Goal: Task Accomplishment & Management: Manage account settings

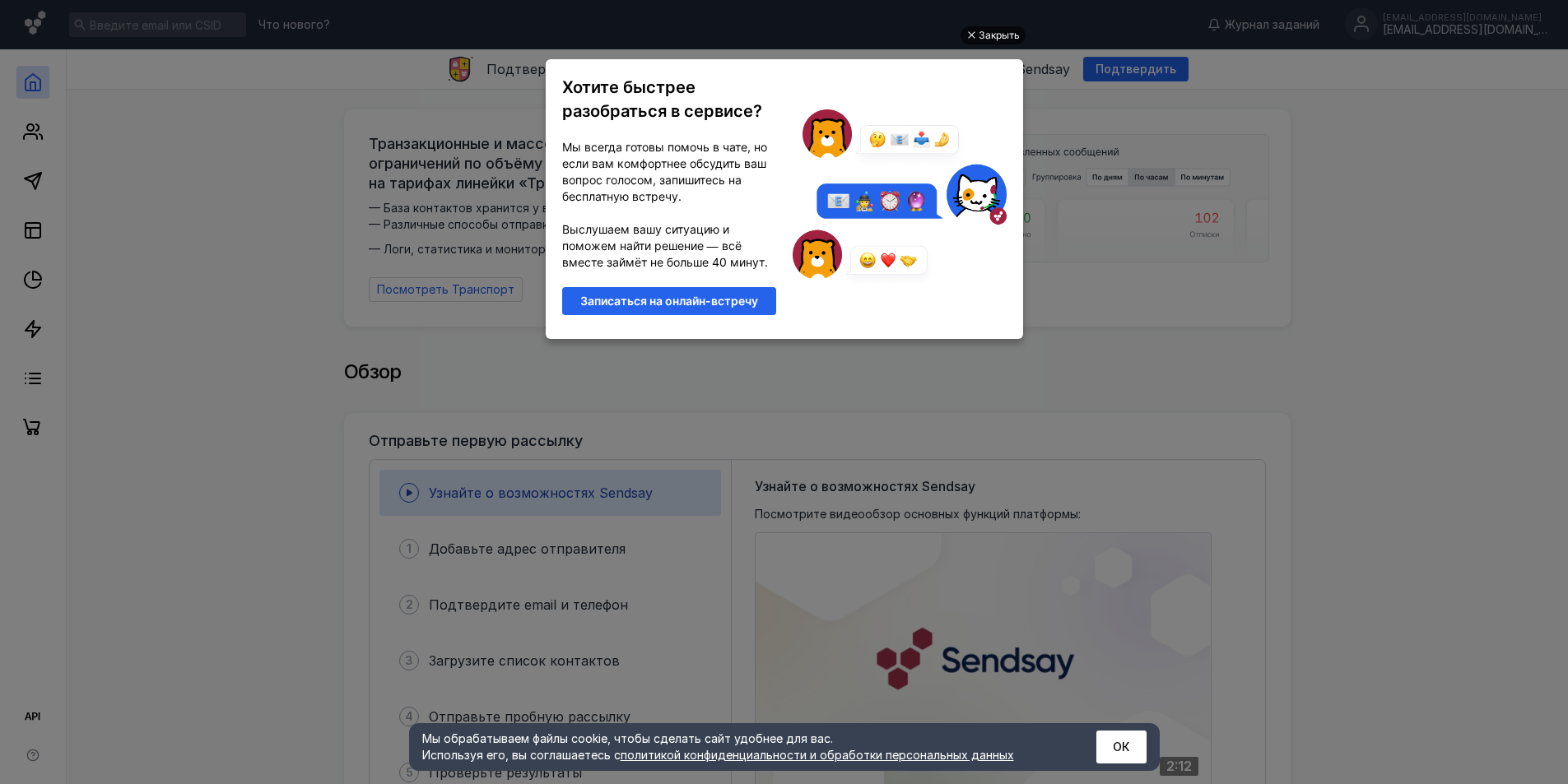
click at [999, 38] on div "Закрыть" at bounding box center [999, 35] width 41 height 19
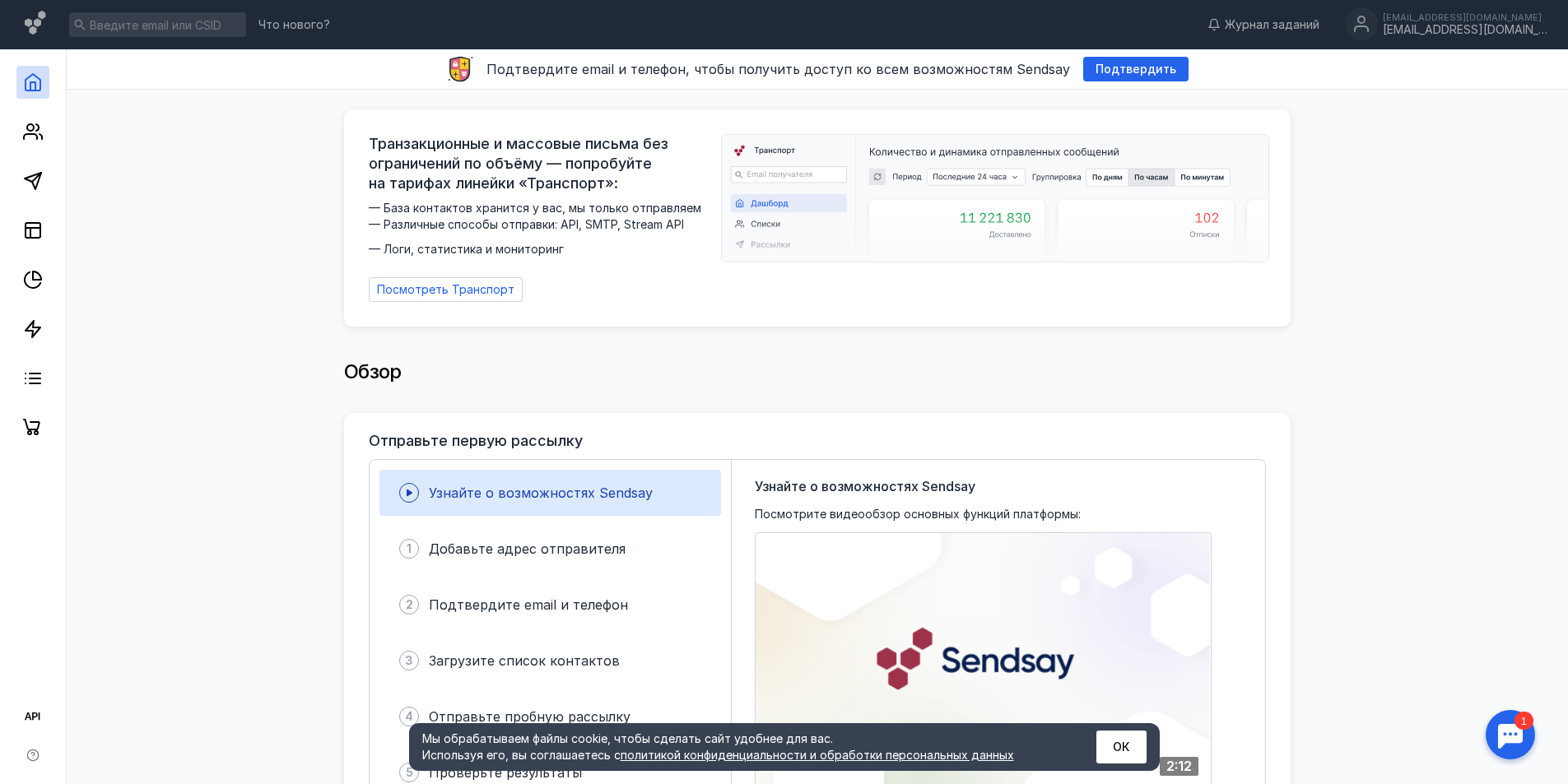
click at [604, 484] on span "Узнайте о возможностях Sendsay" at bounding box center [540, 492] width 224 height 17
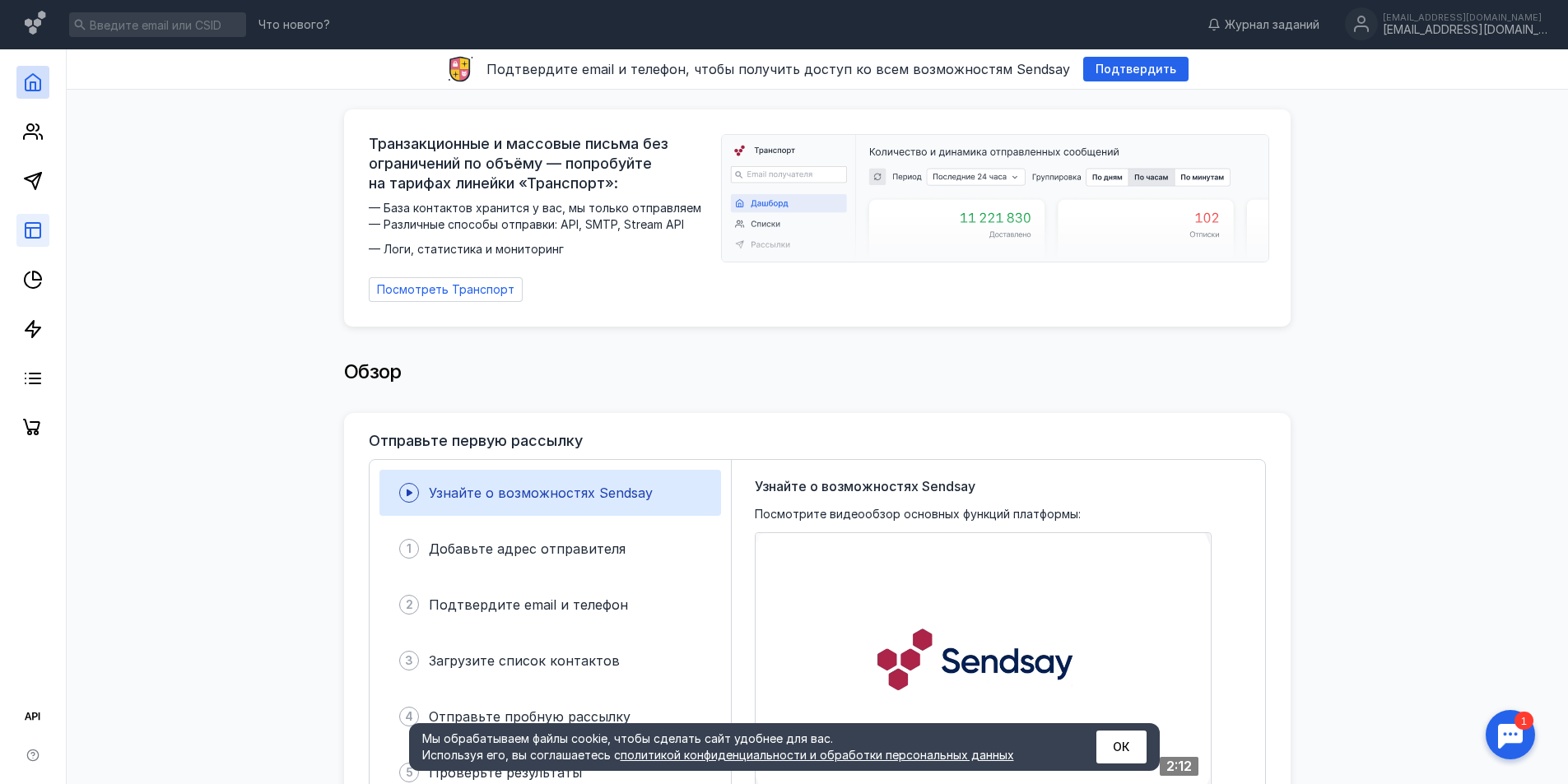
click at [34, 220] on icon at bounding box center [33, 230] width 20 height 20
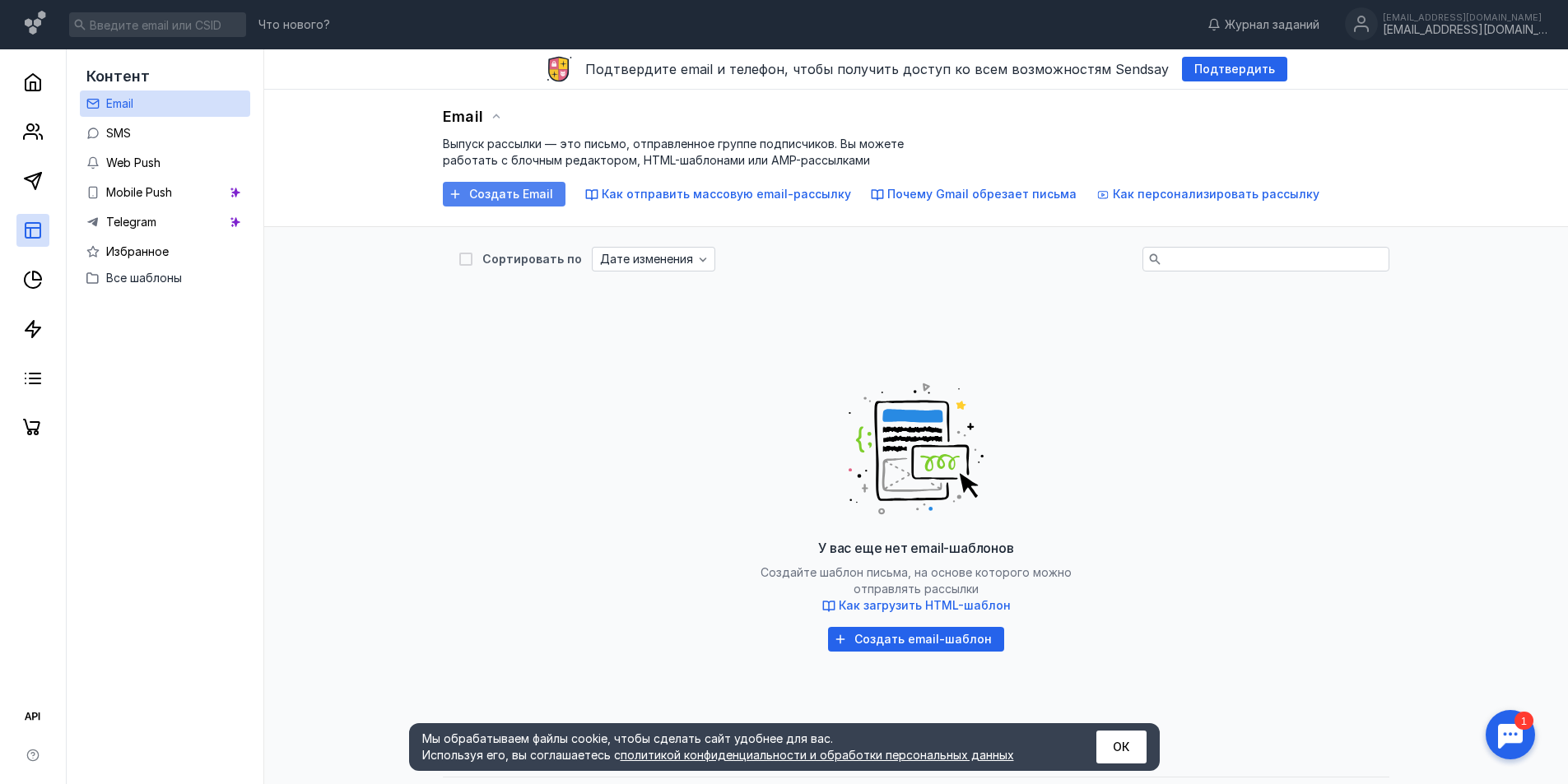
click at [468, 194] on div "Создать Email" at bounding box center [511, 195] width 101 height 14
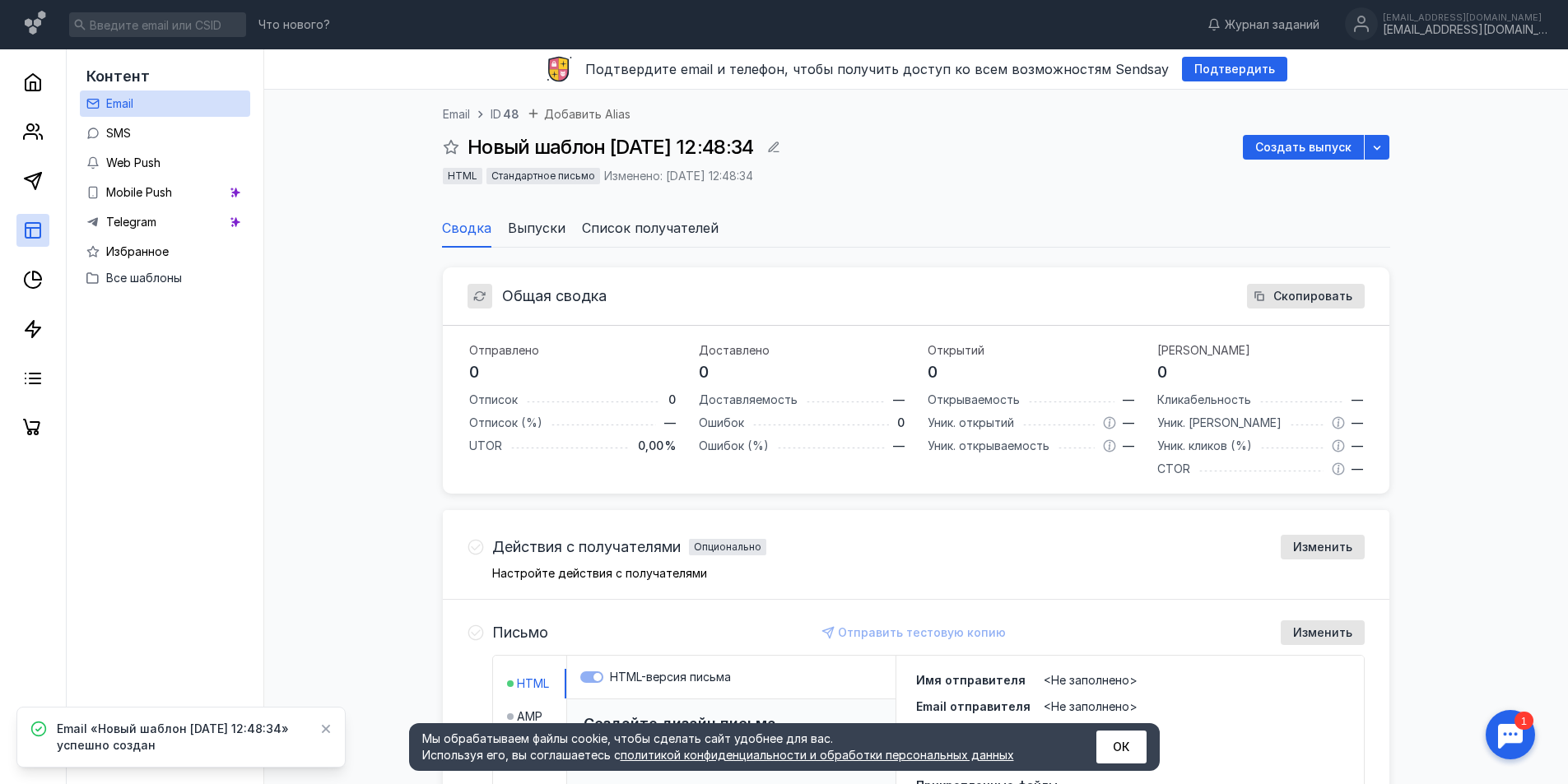
click at [753, 147] on span "Новый шаблон [DATE] 12:48:34" at bounding box center [610, 147] width 286 height 23
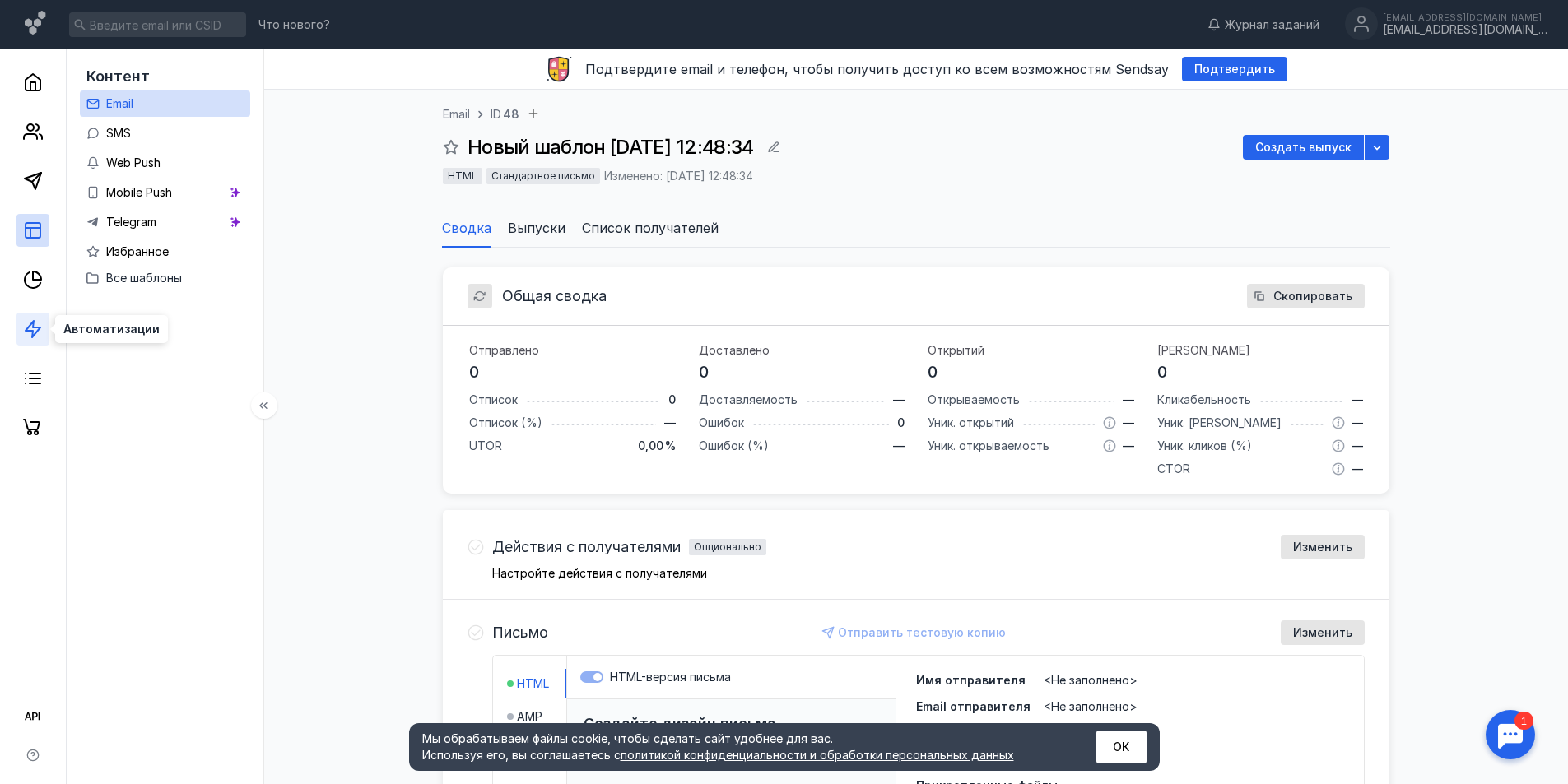
click at [33, 330] on polygon at bounding box center [32, 328] width 15 height 17
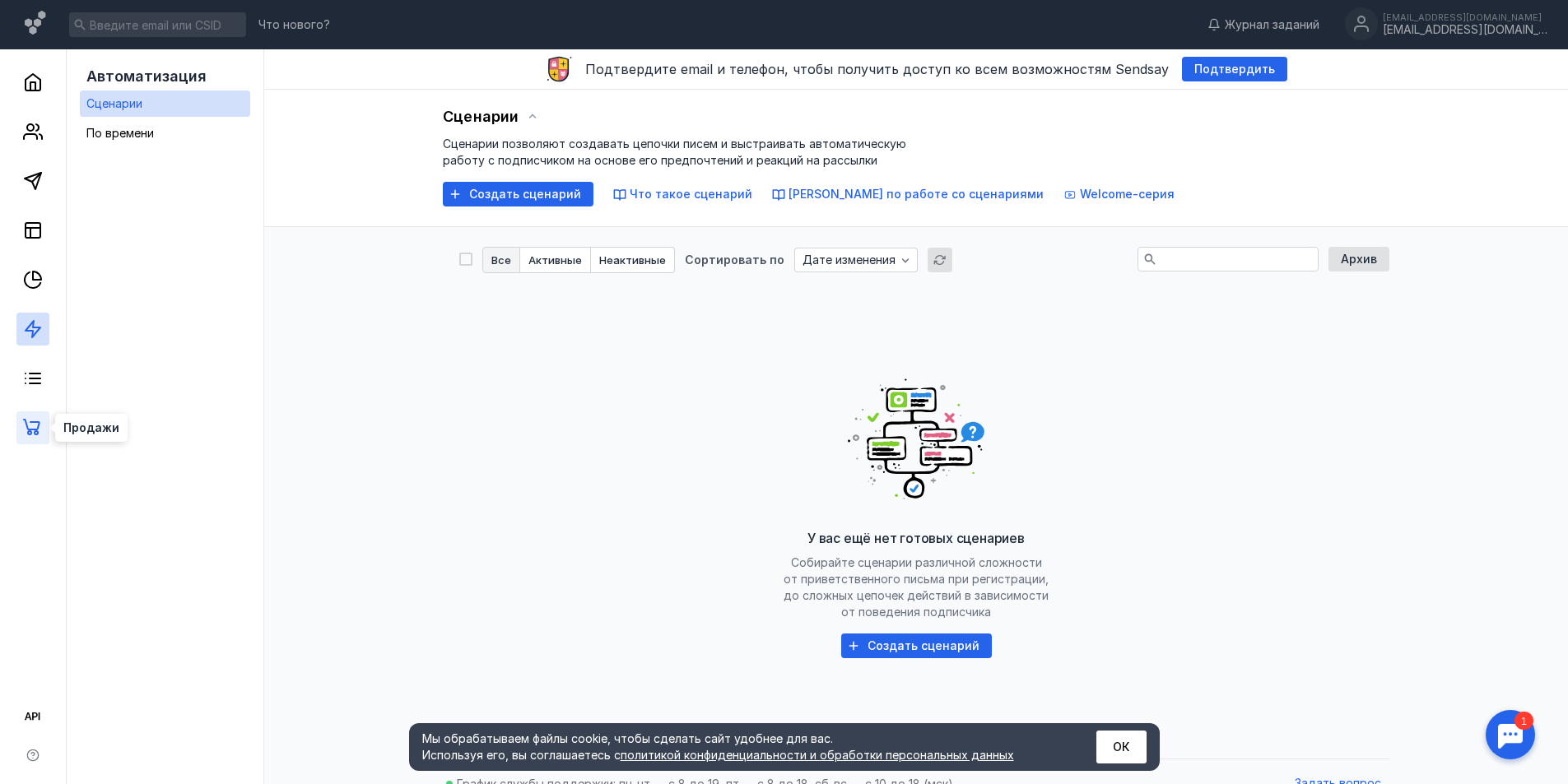
click at [35, 425] on icon at bounding box center [33, 427] width 20 height 20
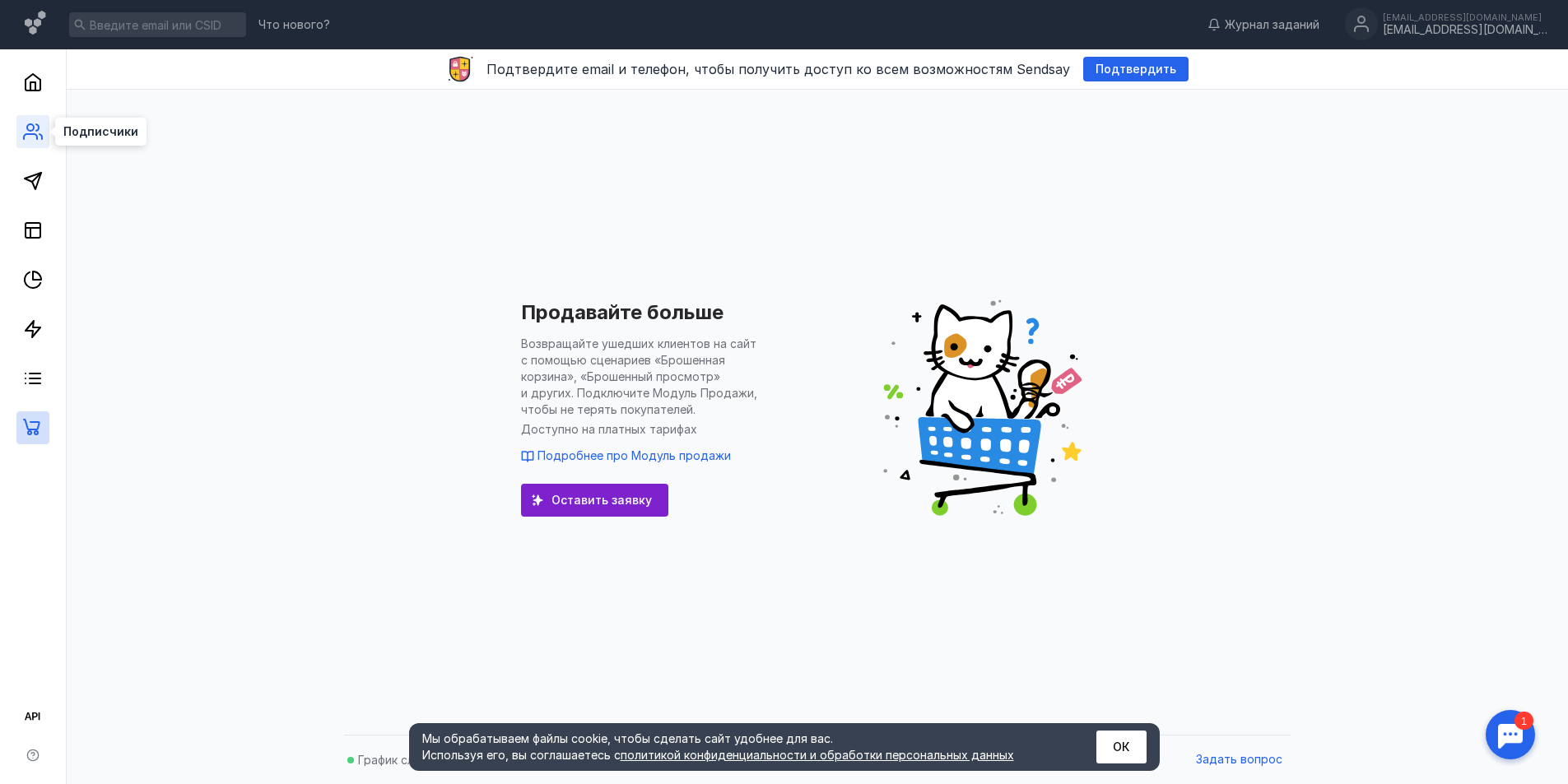
click at [41, 136] on icon at bounding box center [40, 136] width 3 height 5
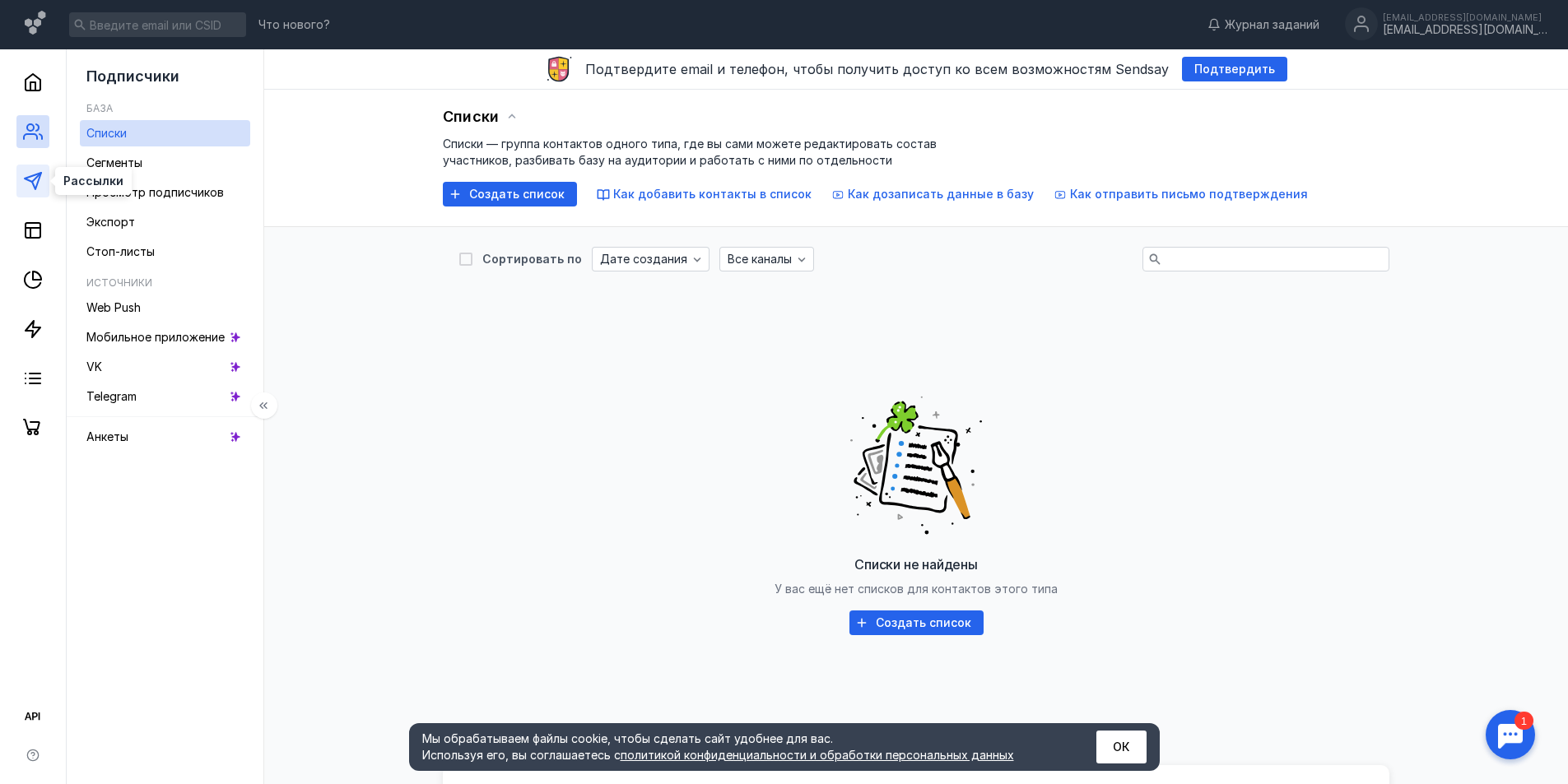
click at [34, 182] on icon at bounding box center [33, 181] width 20 height 20
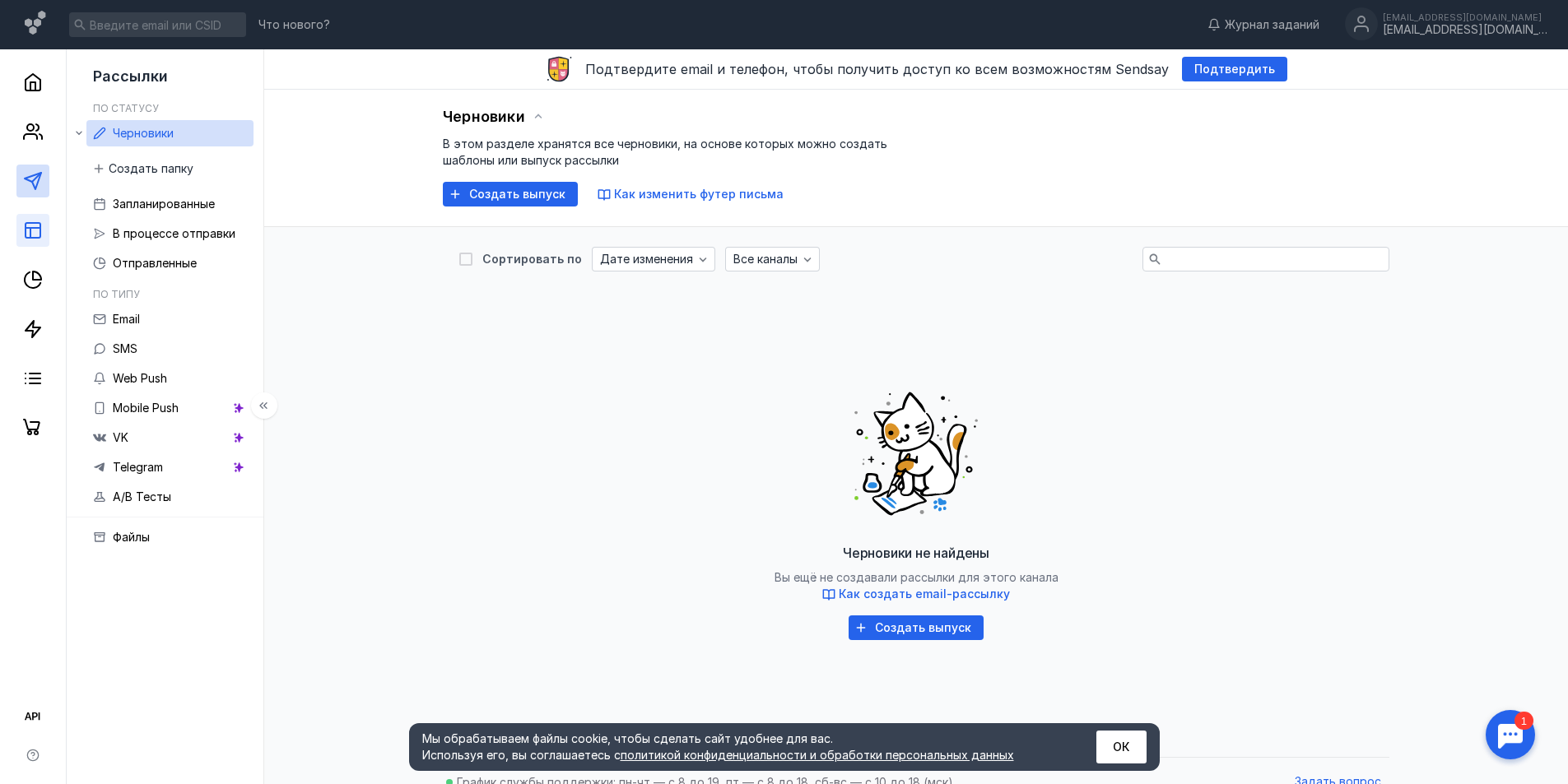
click at [35, 240] on link at bounding box center [33, 231] width 33 height 33
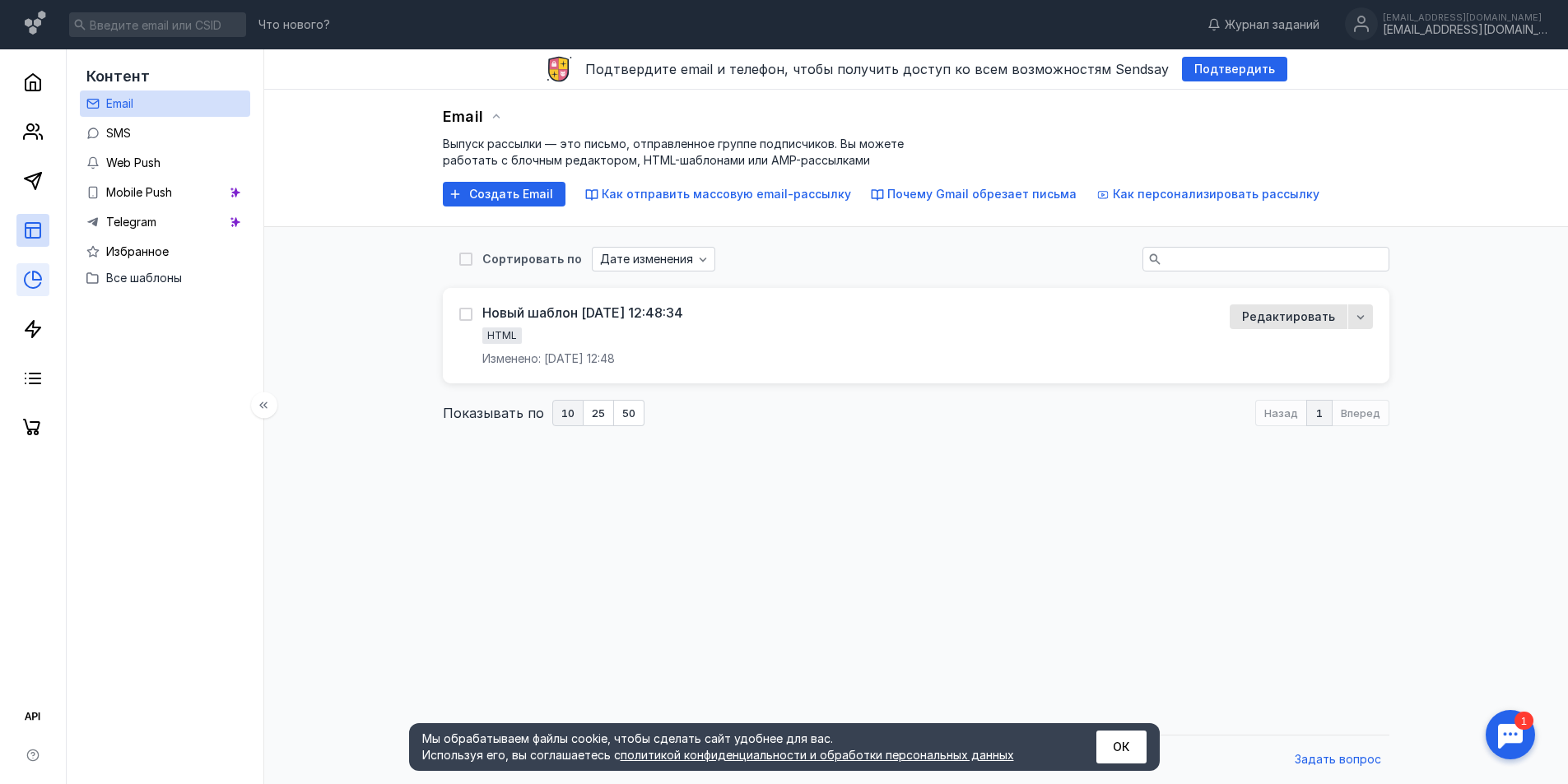
click at [38, 292] on link at bounding box center [33, 280] width 33 height 33
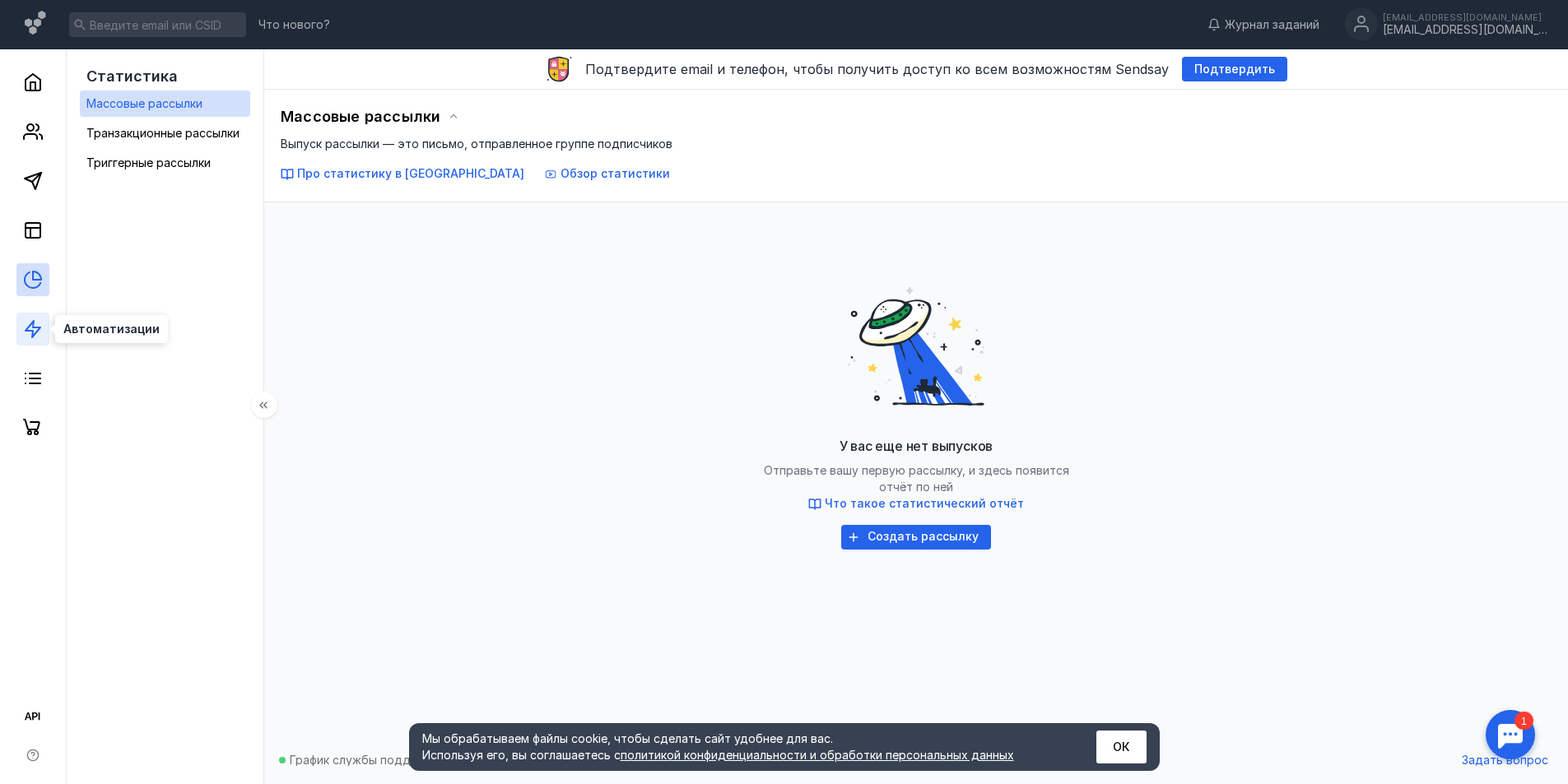
click at [34, 334] on polygon at bounding box center [32, 328] width 15 height 17
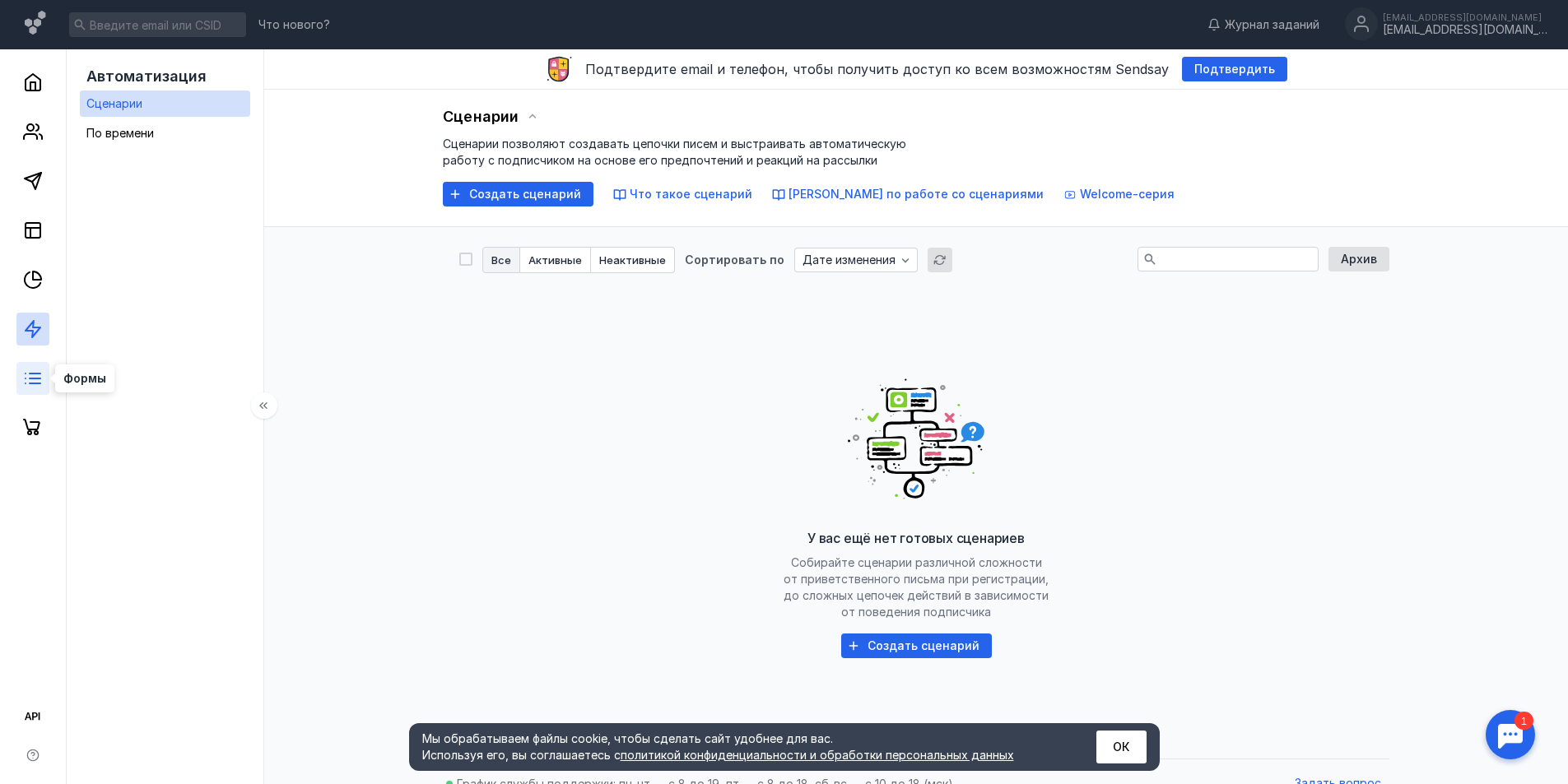
drag, startPoint x: 36, startPoint y: 376, endPoint x: 35, endPoint y: 386, distance: 10.0
click at [36, 377] on icon at bounding box center [33, 378] width 20 height 20
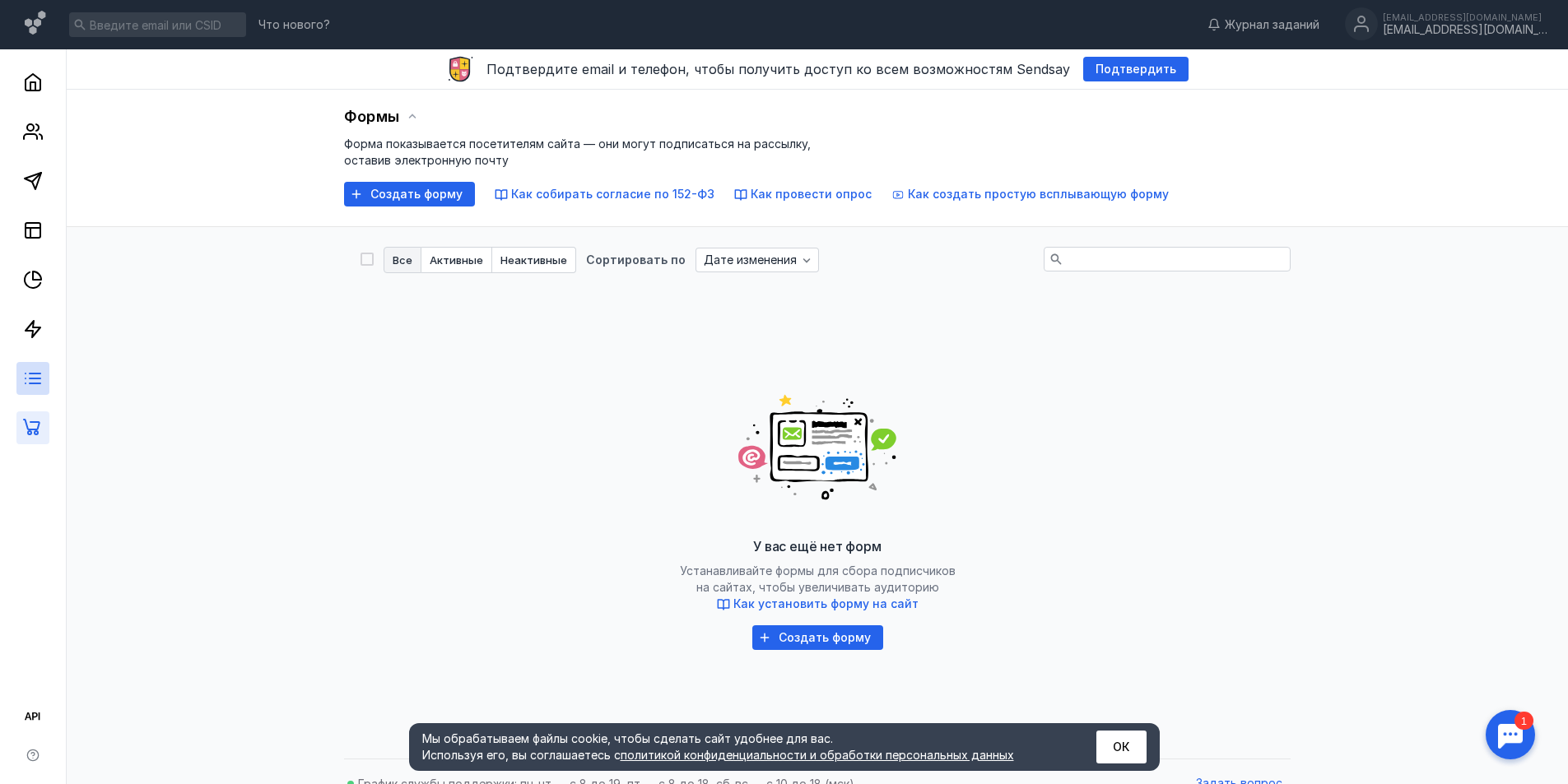
click at [39, 415] on link at bounding box center [33, 428] width 33 height 33
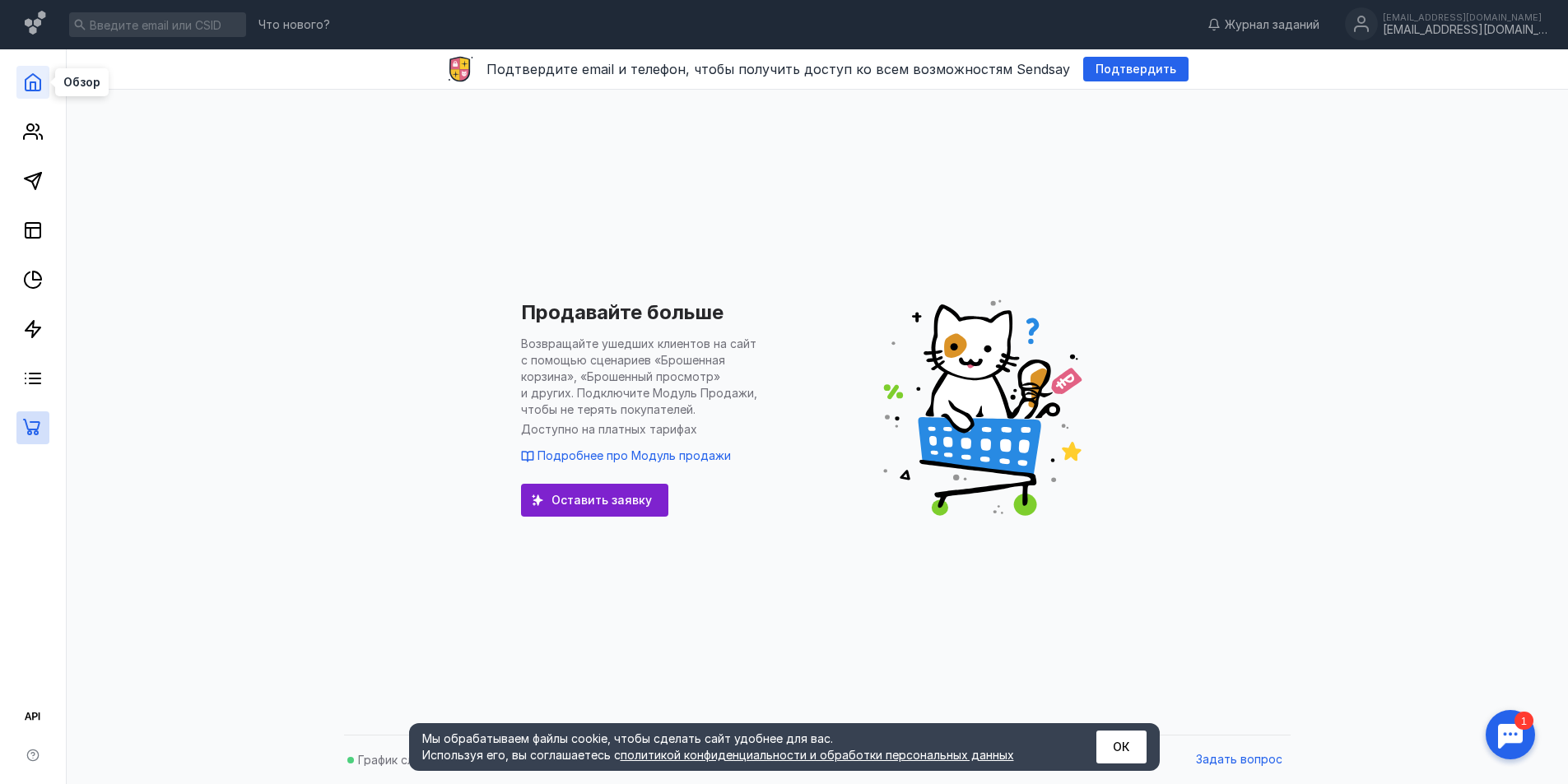
click at [31, 82] on polyline at bounding box center [32, 86] width 5 height 8
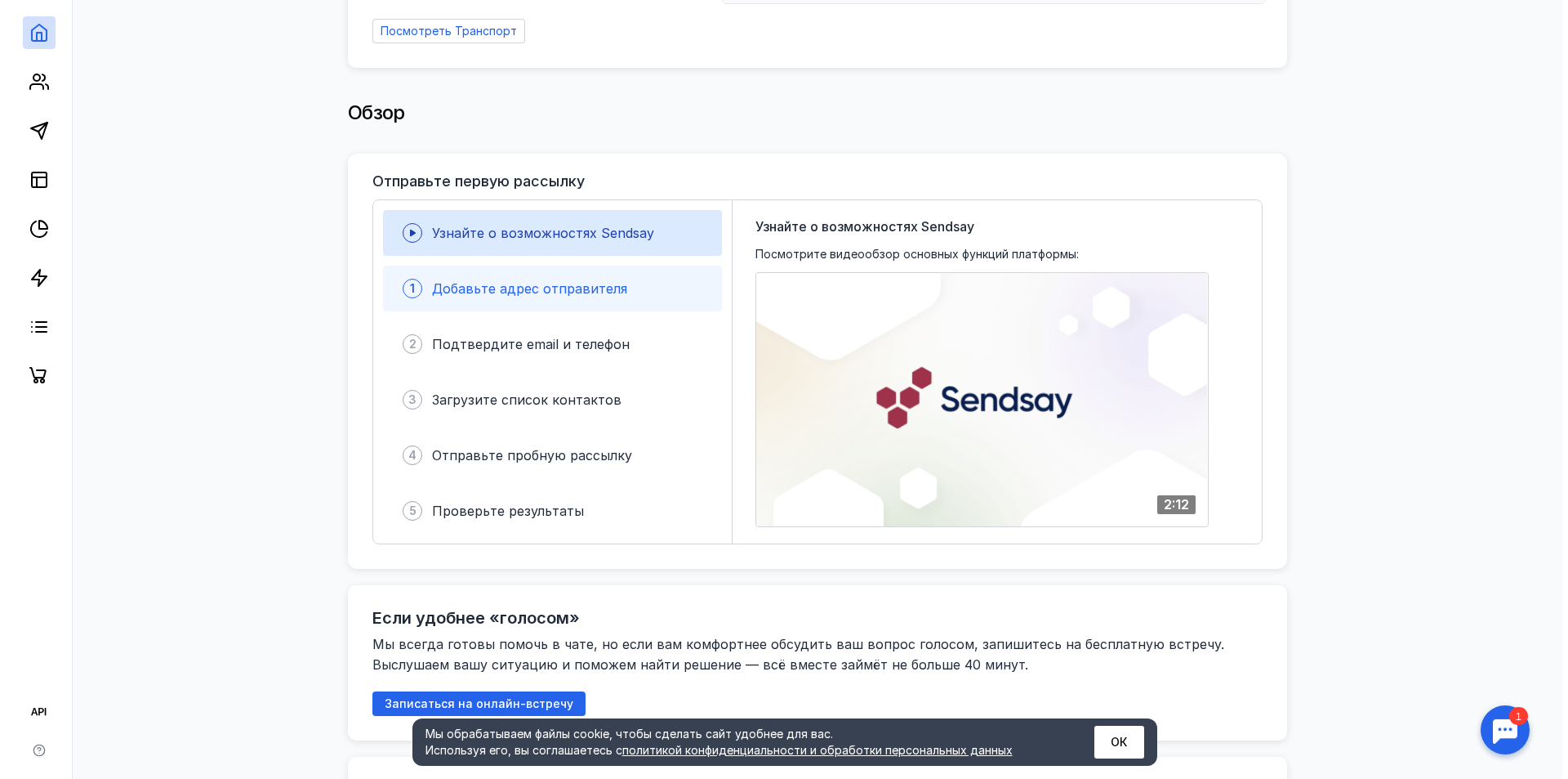
scroll to position [221, 0]
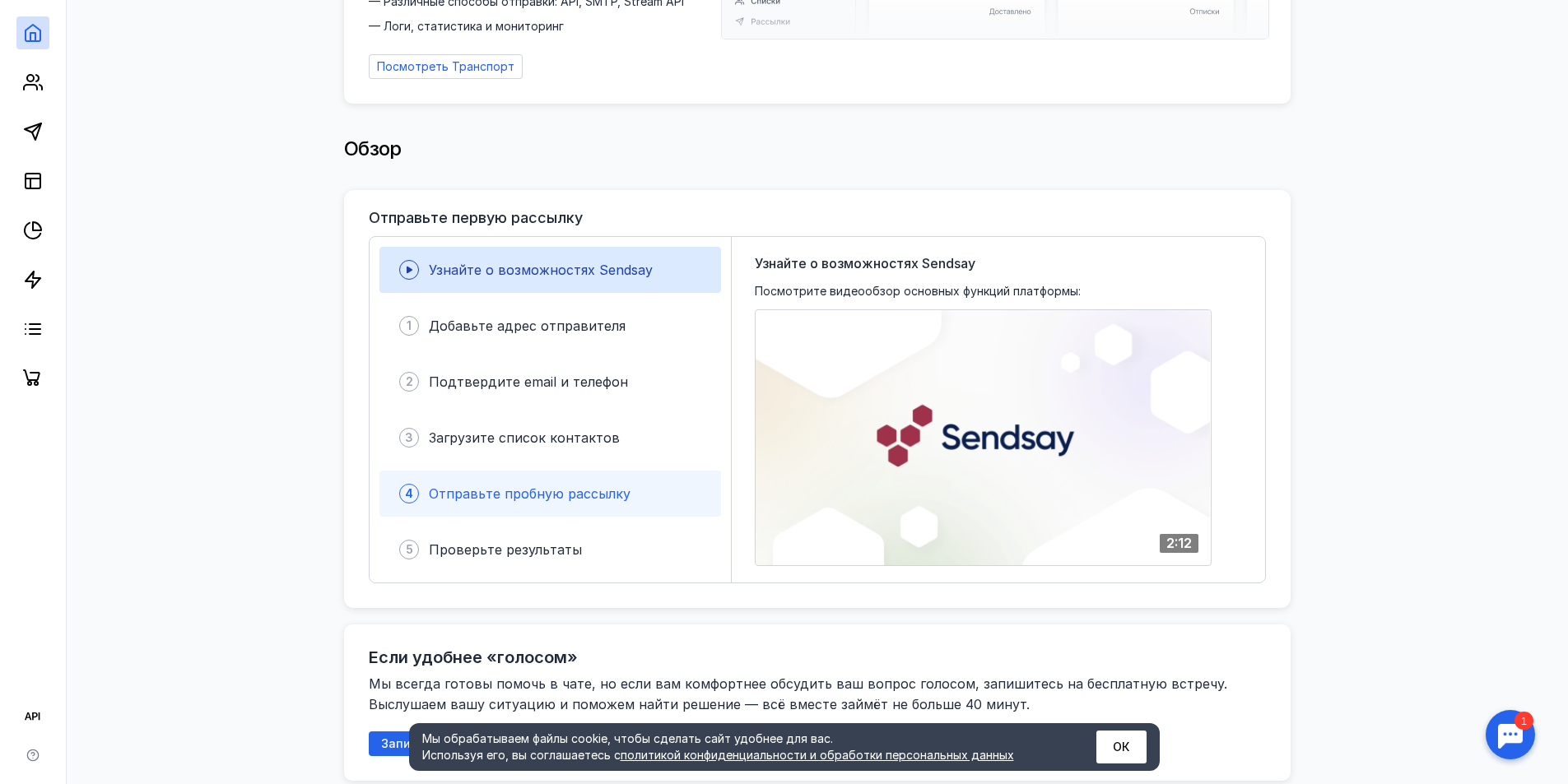
click at [541, 485] on span "Отправьте пробную рассылку" at bounding box center [529, 493] width 202 height 17
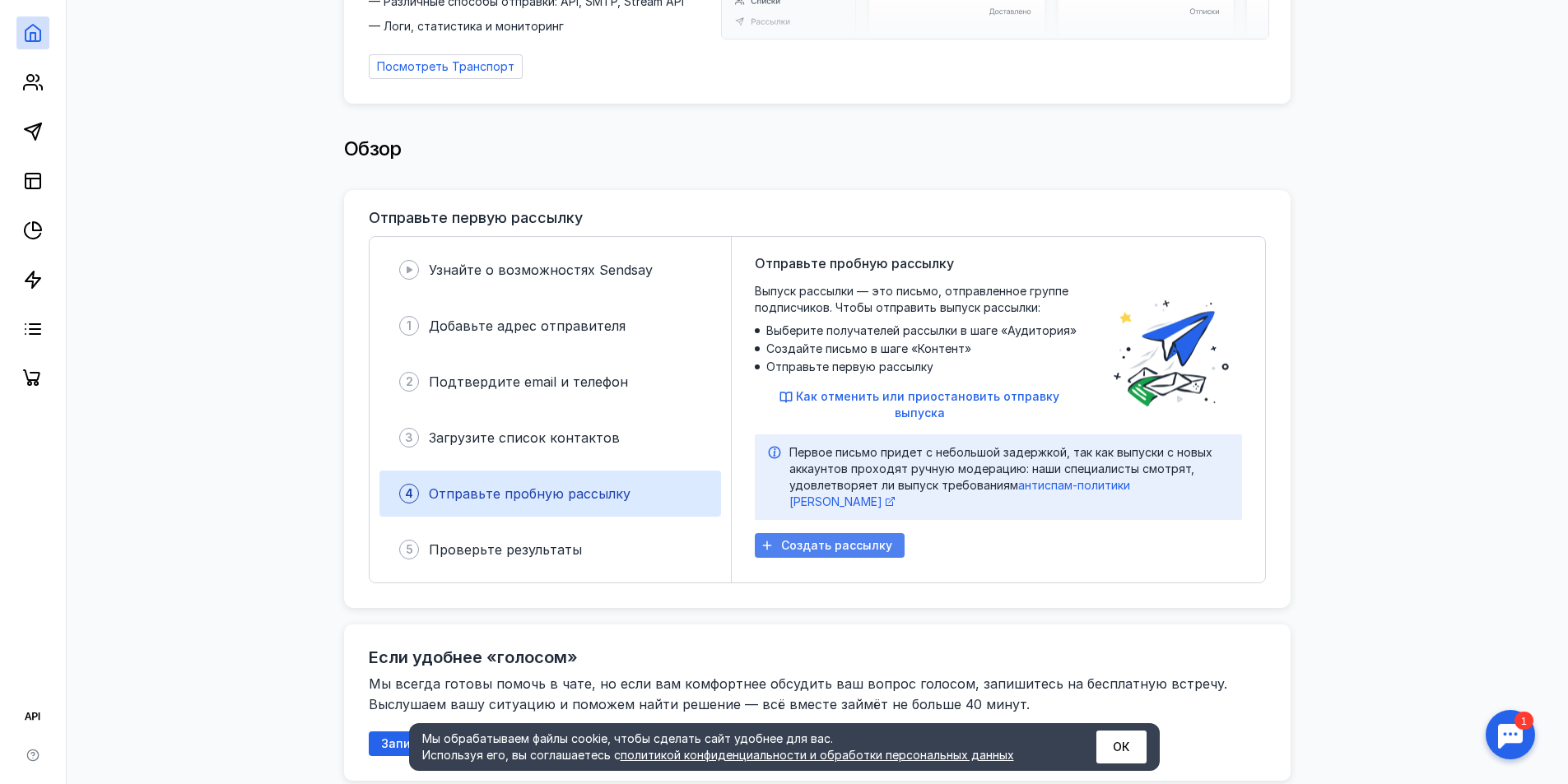
click at [874, 539] on span "Создать рассылку" at bounding box center [836, 545] width 112 height 14
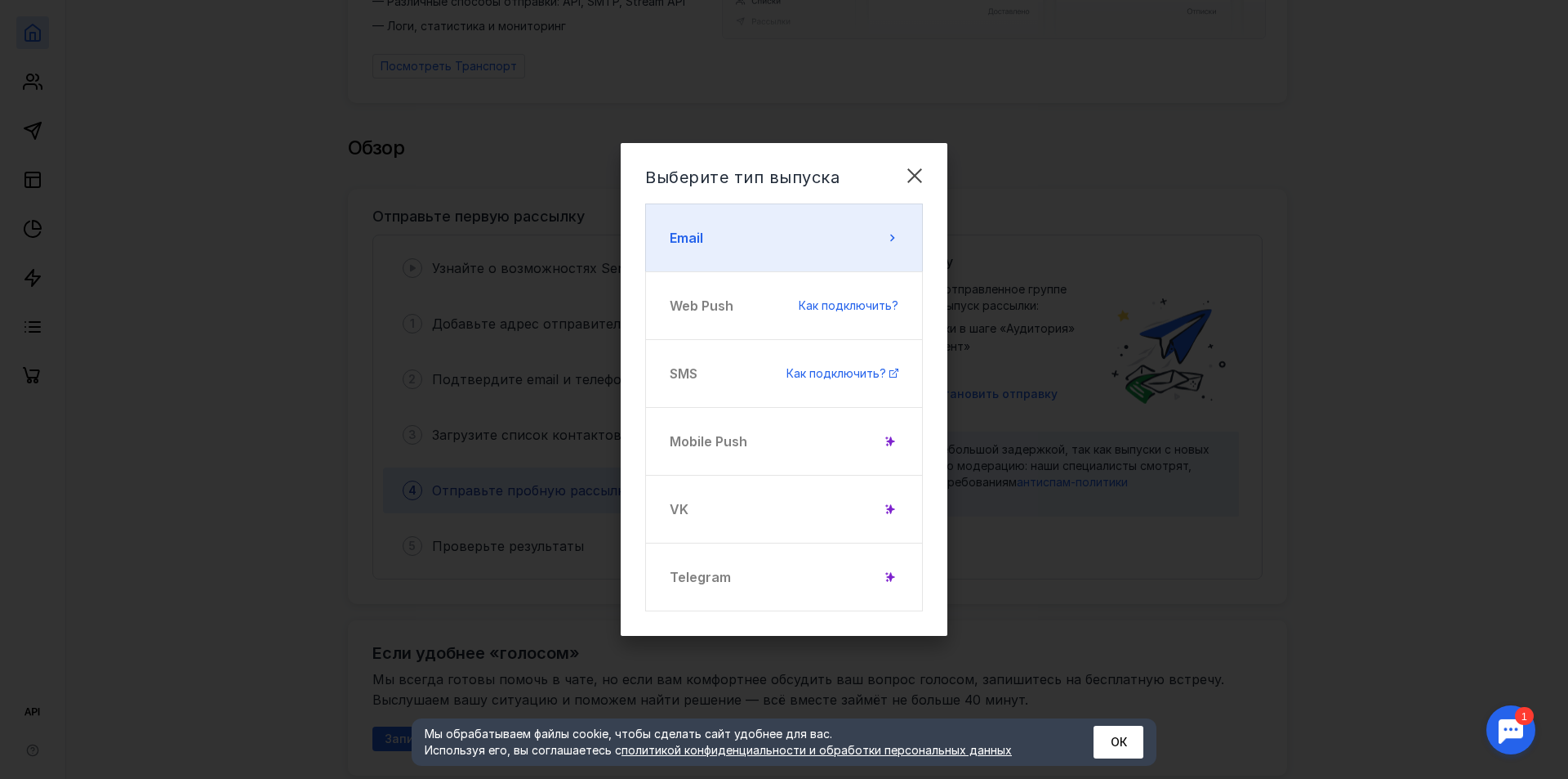
click at [803, 237] on button "Email" at bounding box center [784, 237] width 278 height 69
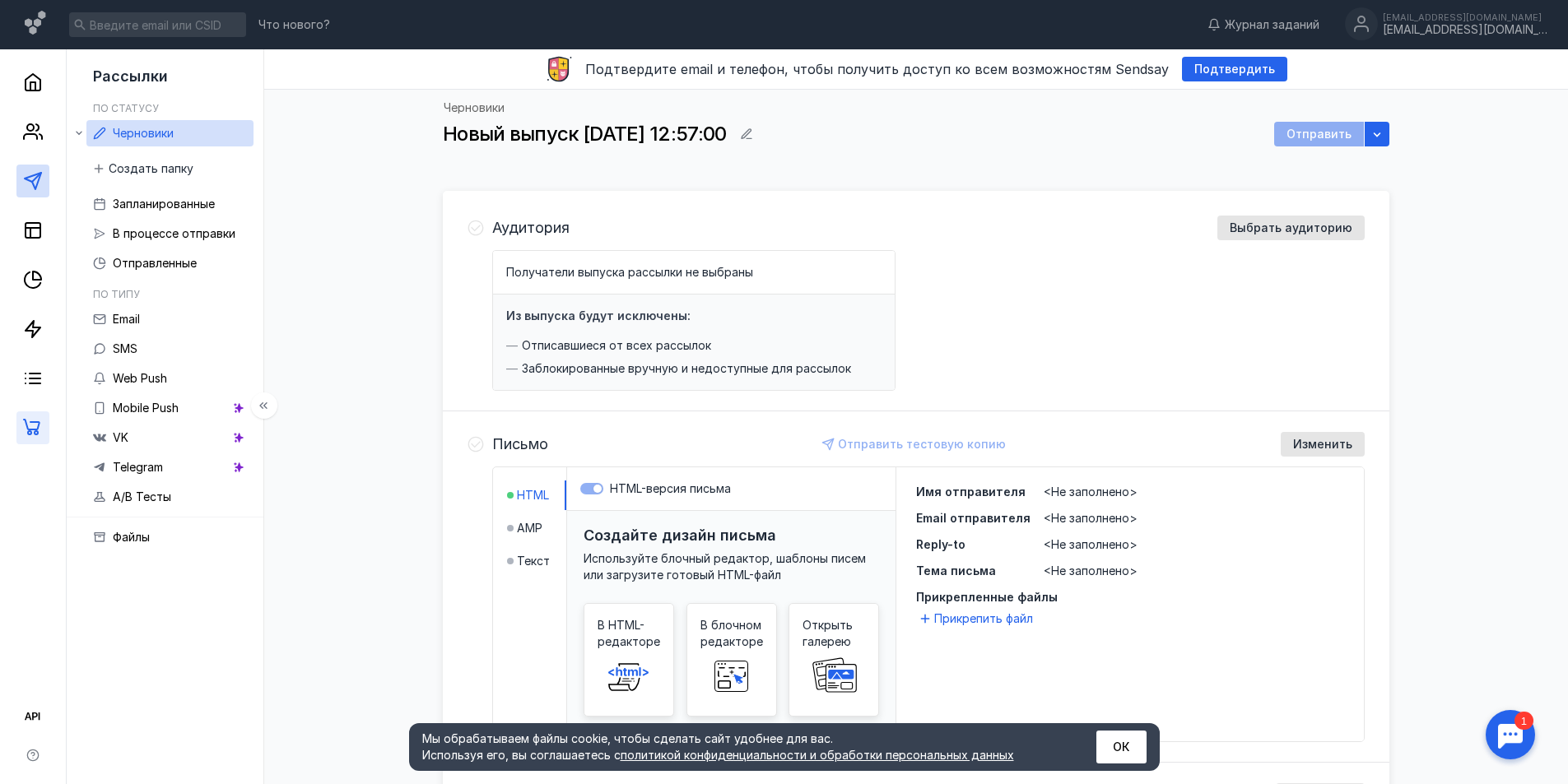
click at [43, 439] on link at bounding box center [33, 428] width 33 height 33
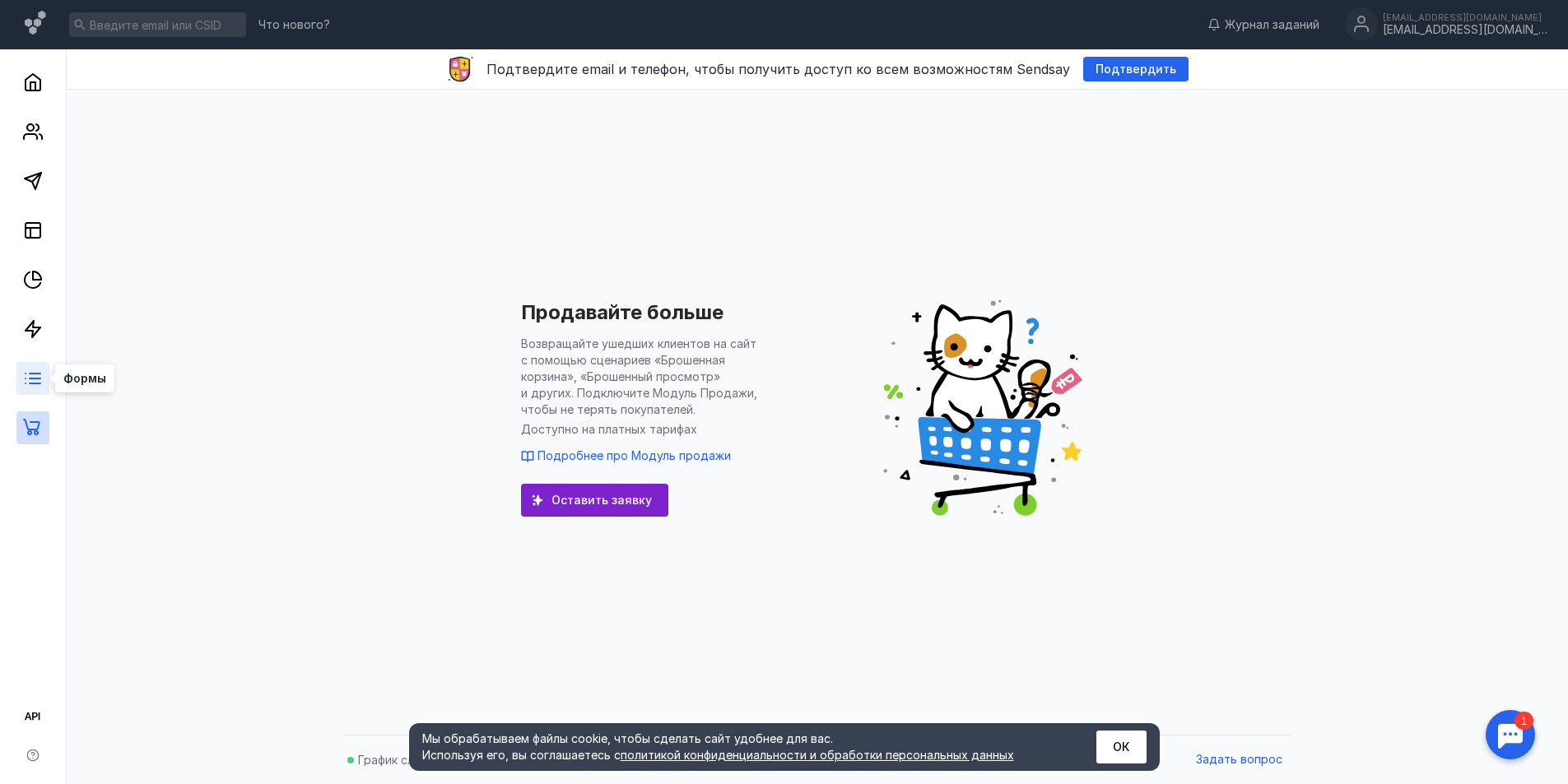
click at [35, 383] on line at bounding box center [34, 383] width 11 height 0
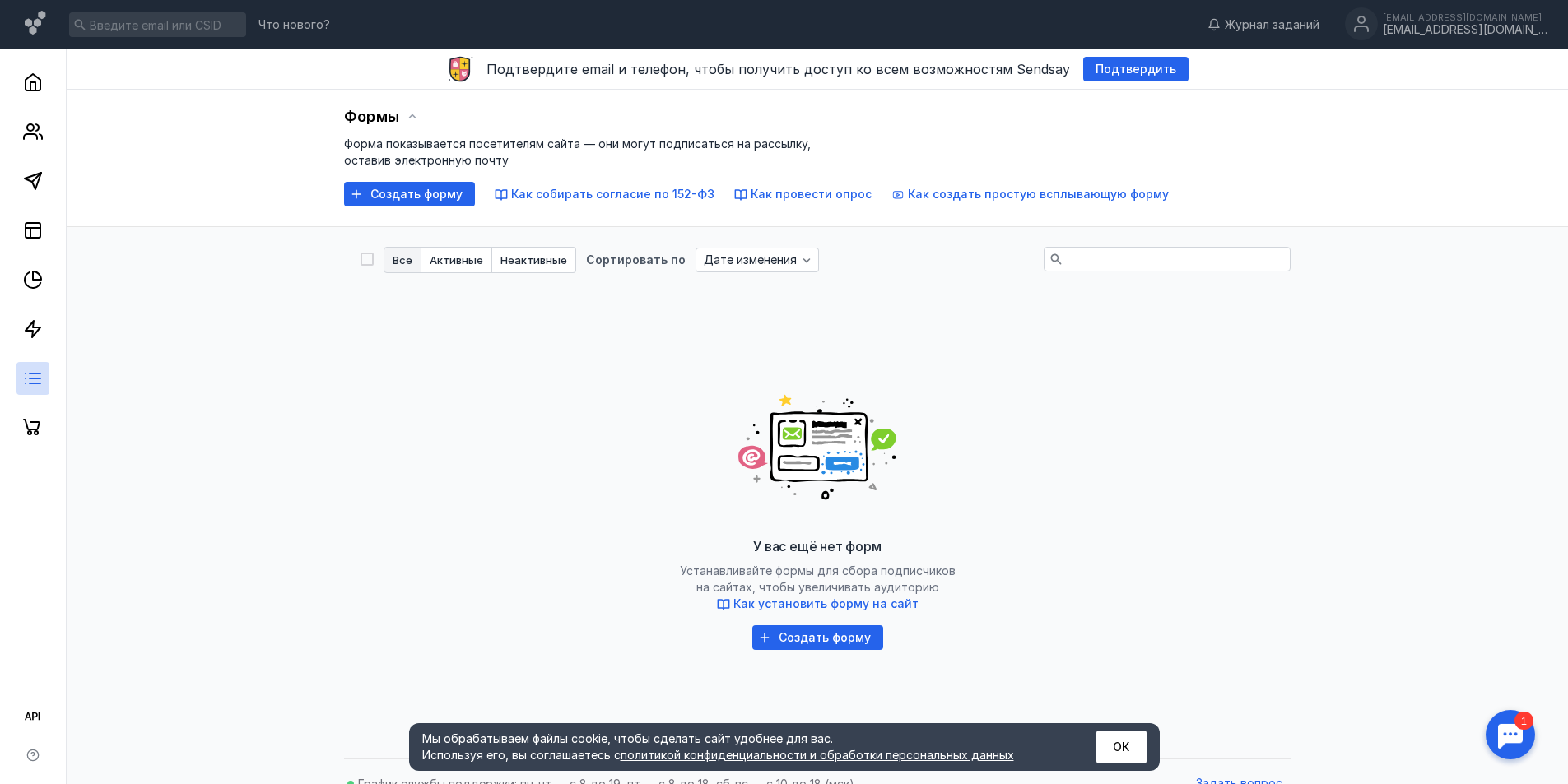
click at [17, 411] on div at bounding box center [32, 246] width 66 height 395
drag, startPoint x: 343, startPoint y: 142, endPoint x: 511, endPoint y: 162, distance: 169.2
click at [511, 162] on div "Формы Форма показывается посетителям сайта — они могут подписаться на рассылку,…" at bounding box center [817, 158] width 1501 height 137
copy span "Форма показывается посетителям сайта — они могут подписаться на рассылку, остав…"
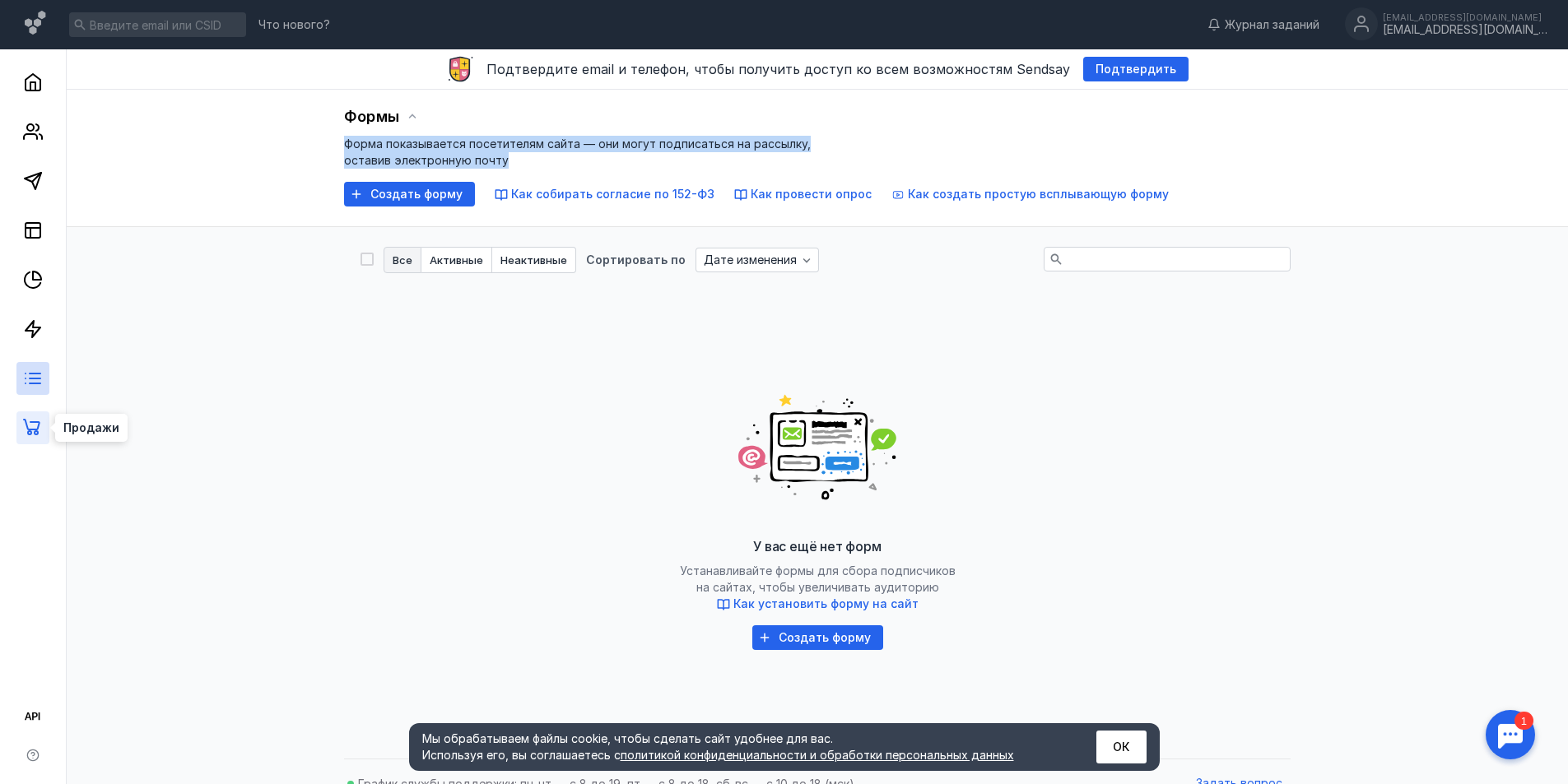
click at [37, 430] on icon at bounding box center [33, 427] width 20 height 20
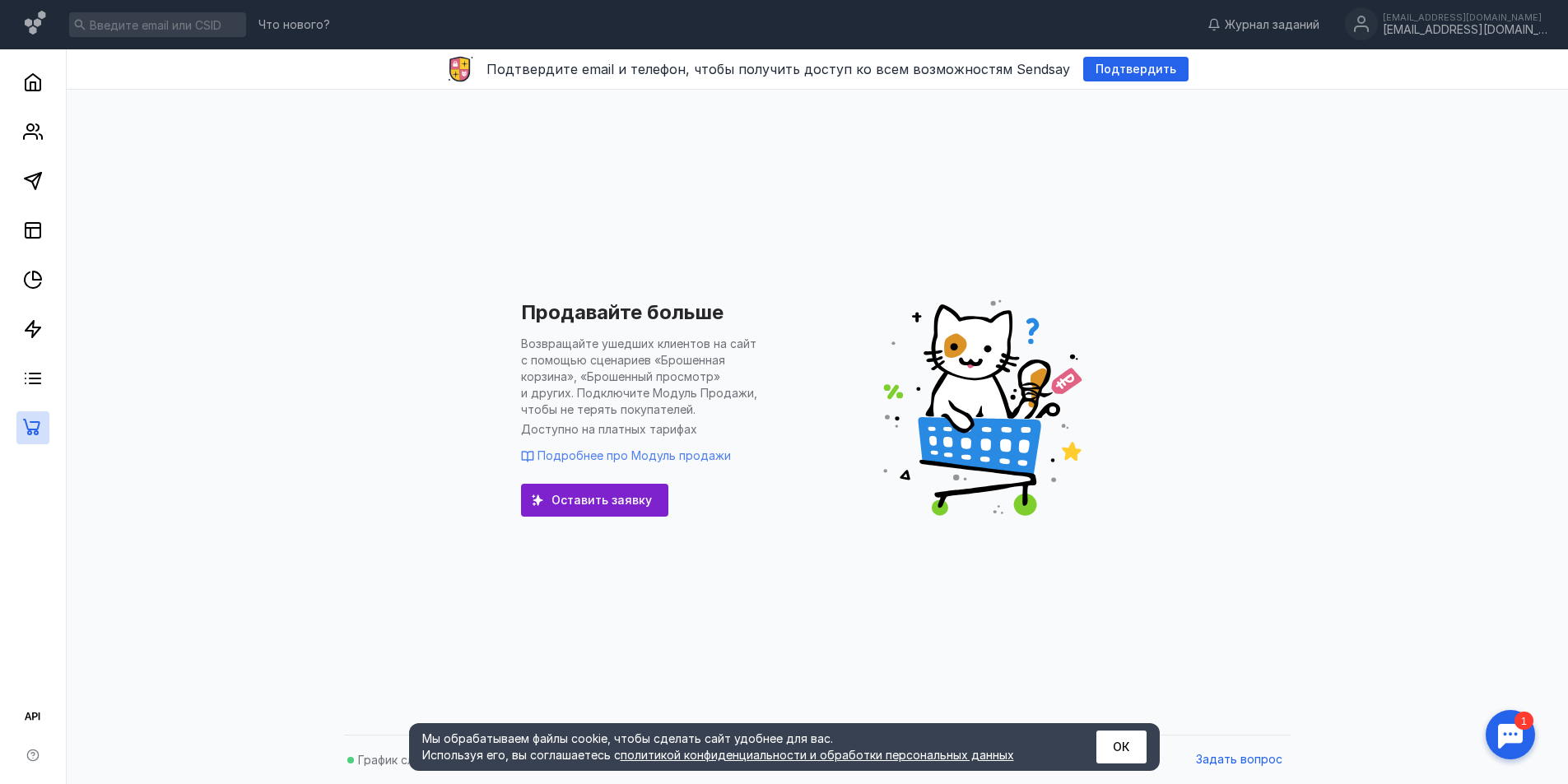
click at [605, 457] on span "Подробнее про Модуль продажи" at bounding box center [634, 455] width 194 height 14
click at [38, 386] on icon at bounding box center [33, 378] width 20 height 20
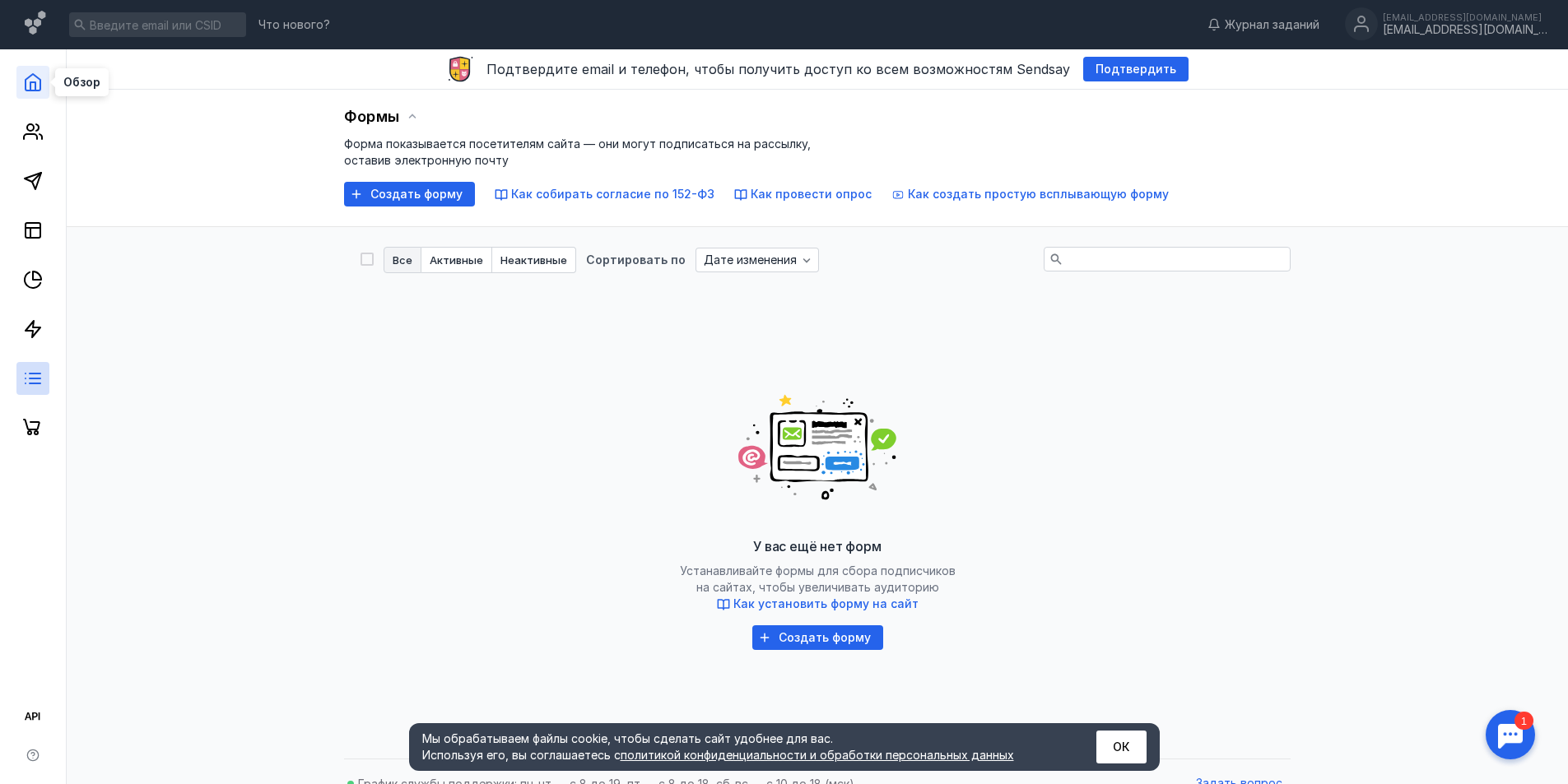
click at [32, 85] on icon at bounding box center [33, 82] width 20 height 20
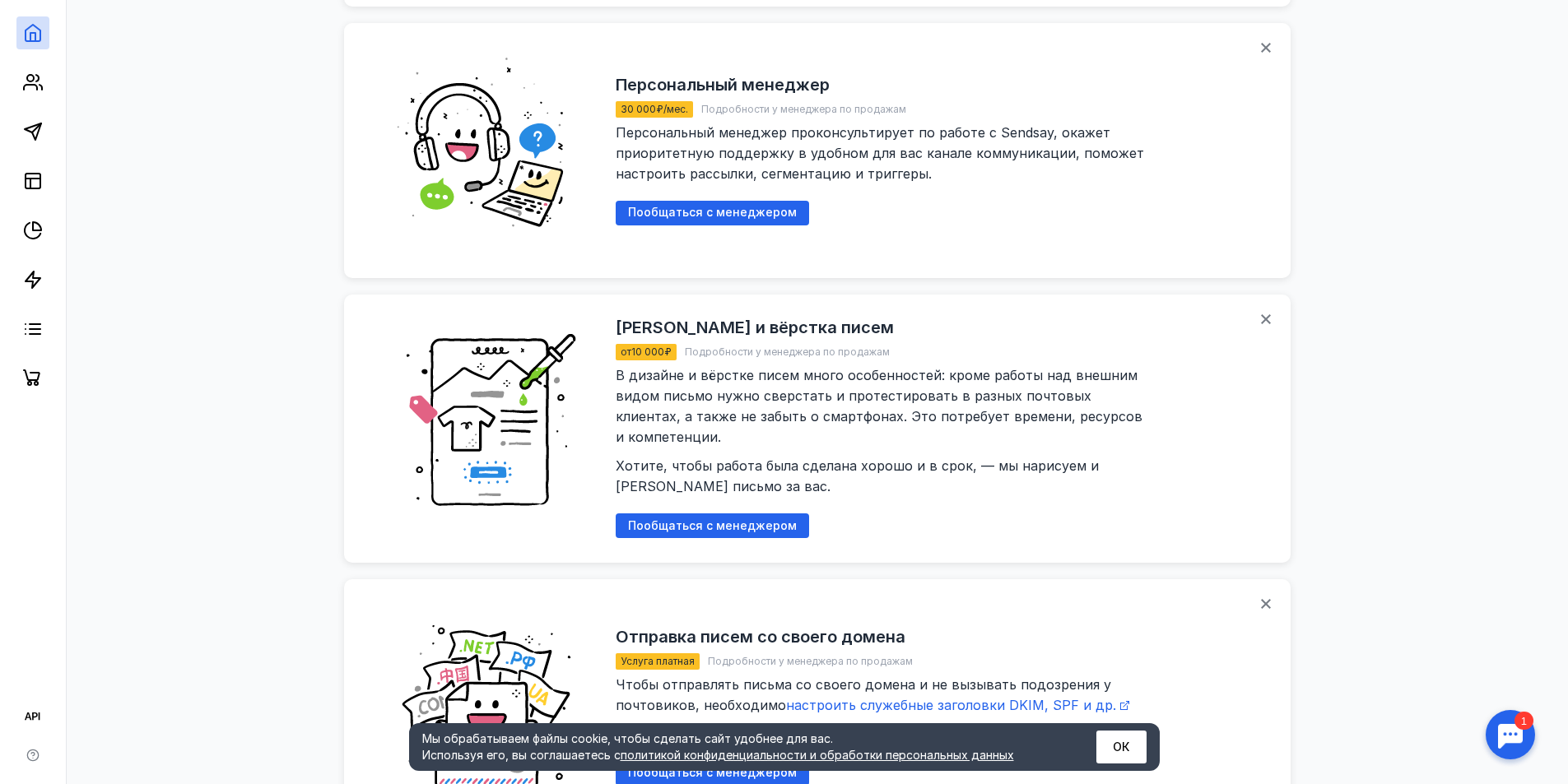
scroll to position [2032, 0]
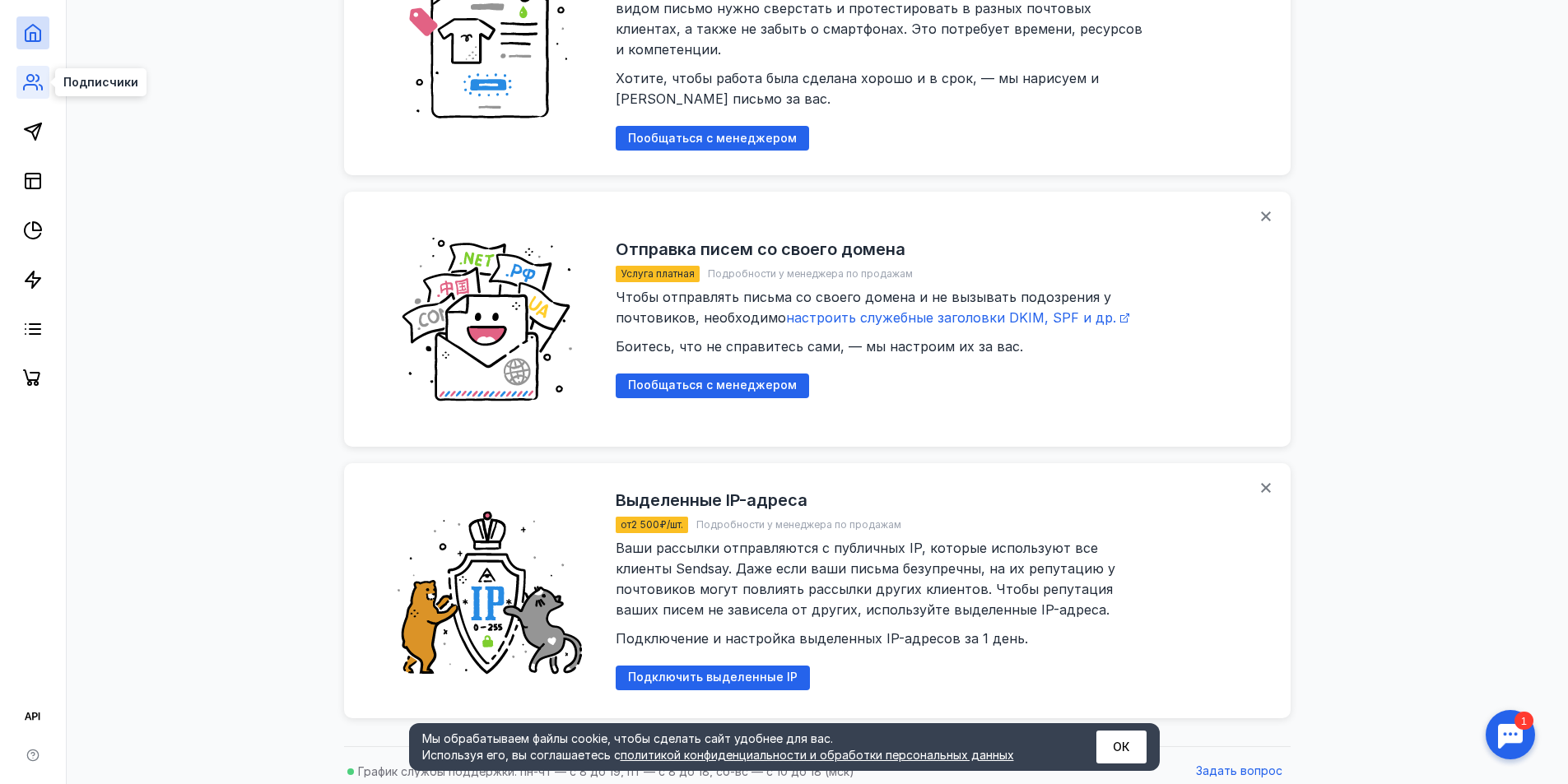
click at [28, 81] on circle at bounding box center [30, 78] width 7 height 7
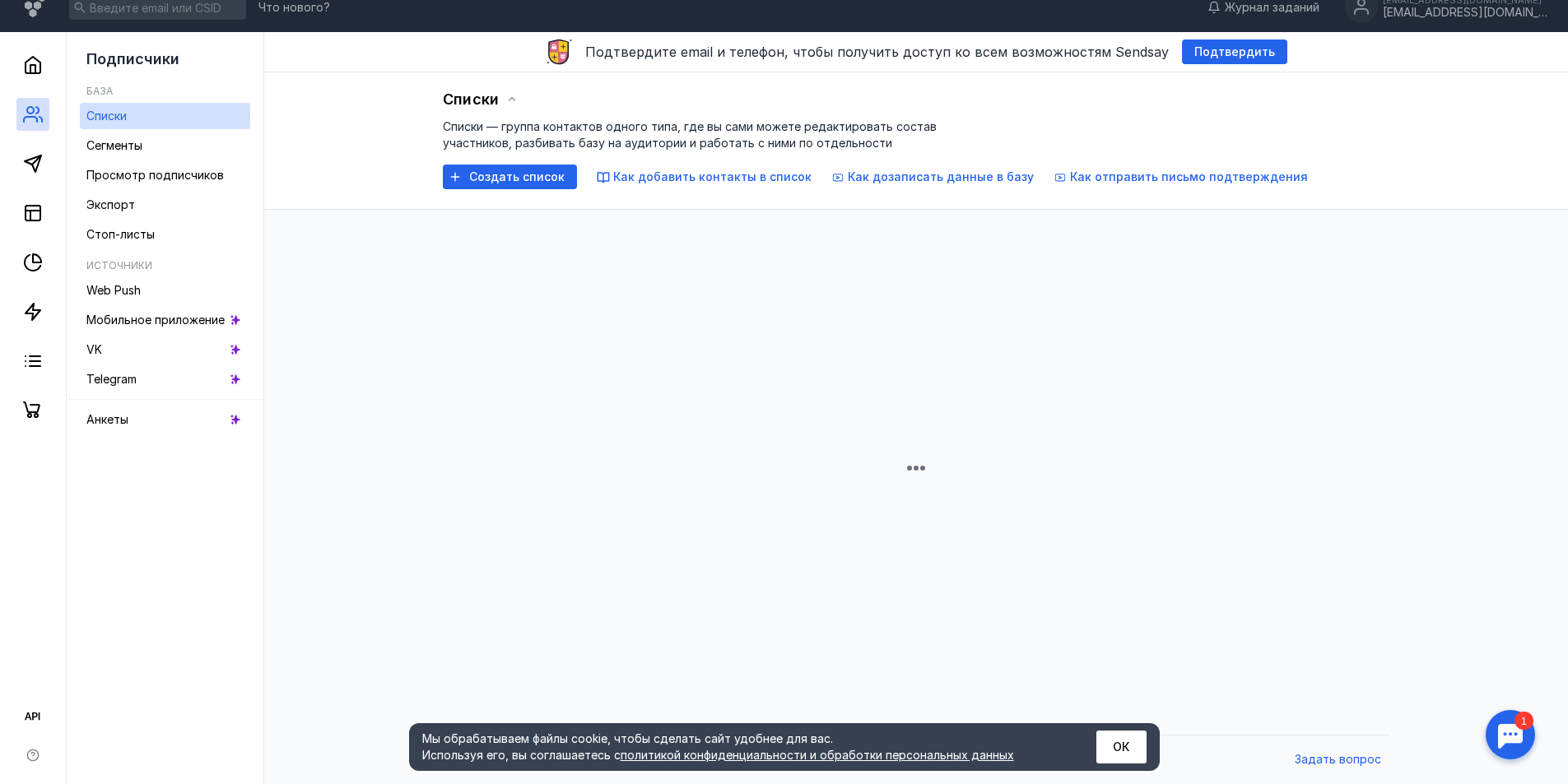
scroll to position [314, 0]
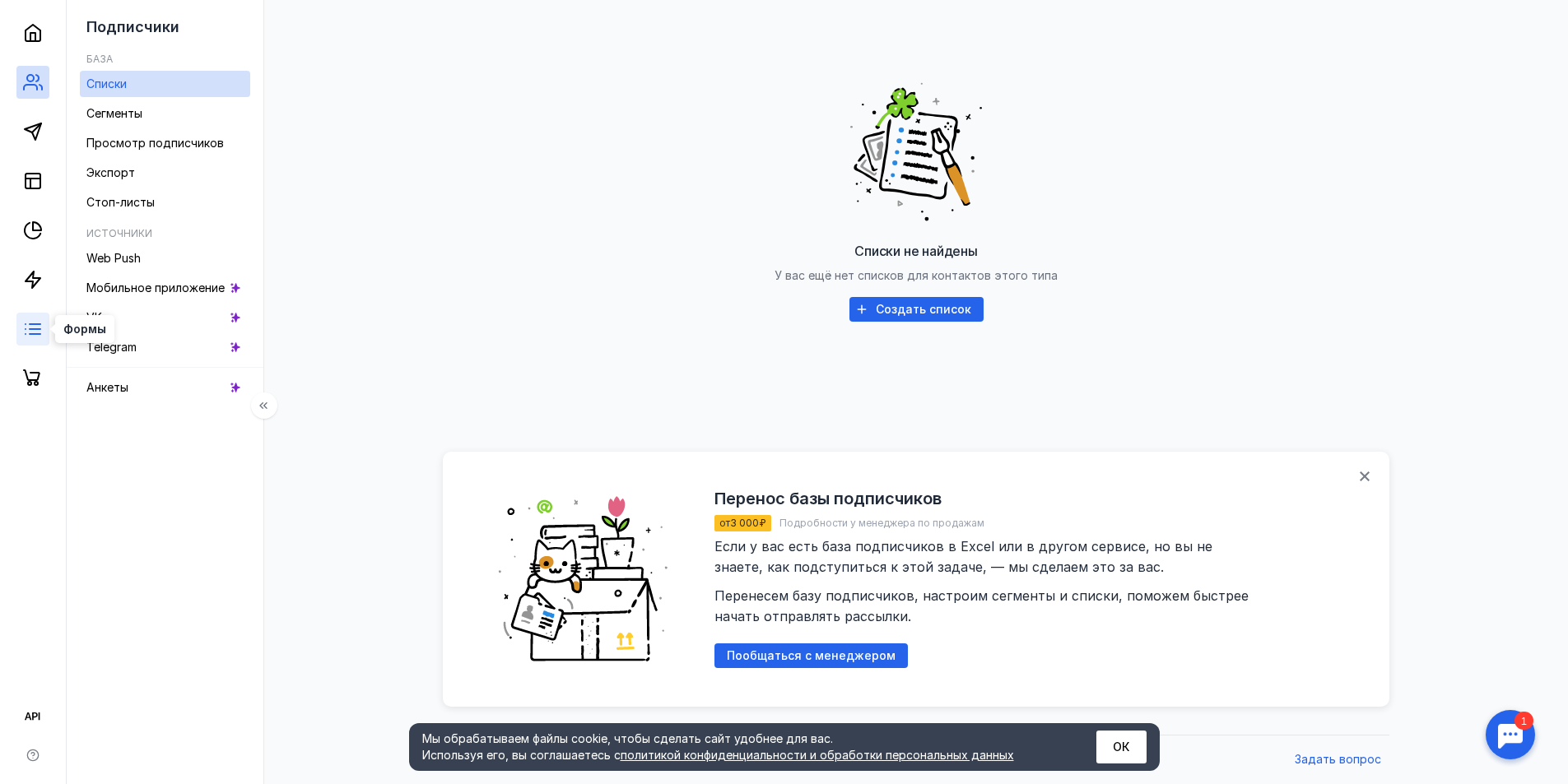
click at [23, 327] on icon at bounding box center [33, 328] width 20 height 20
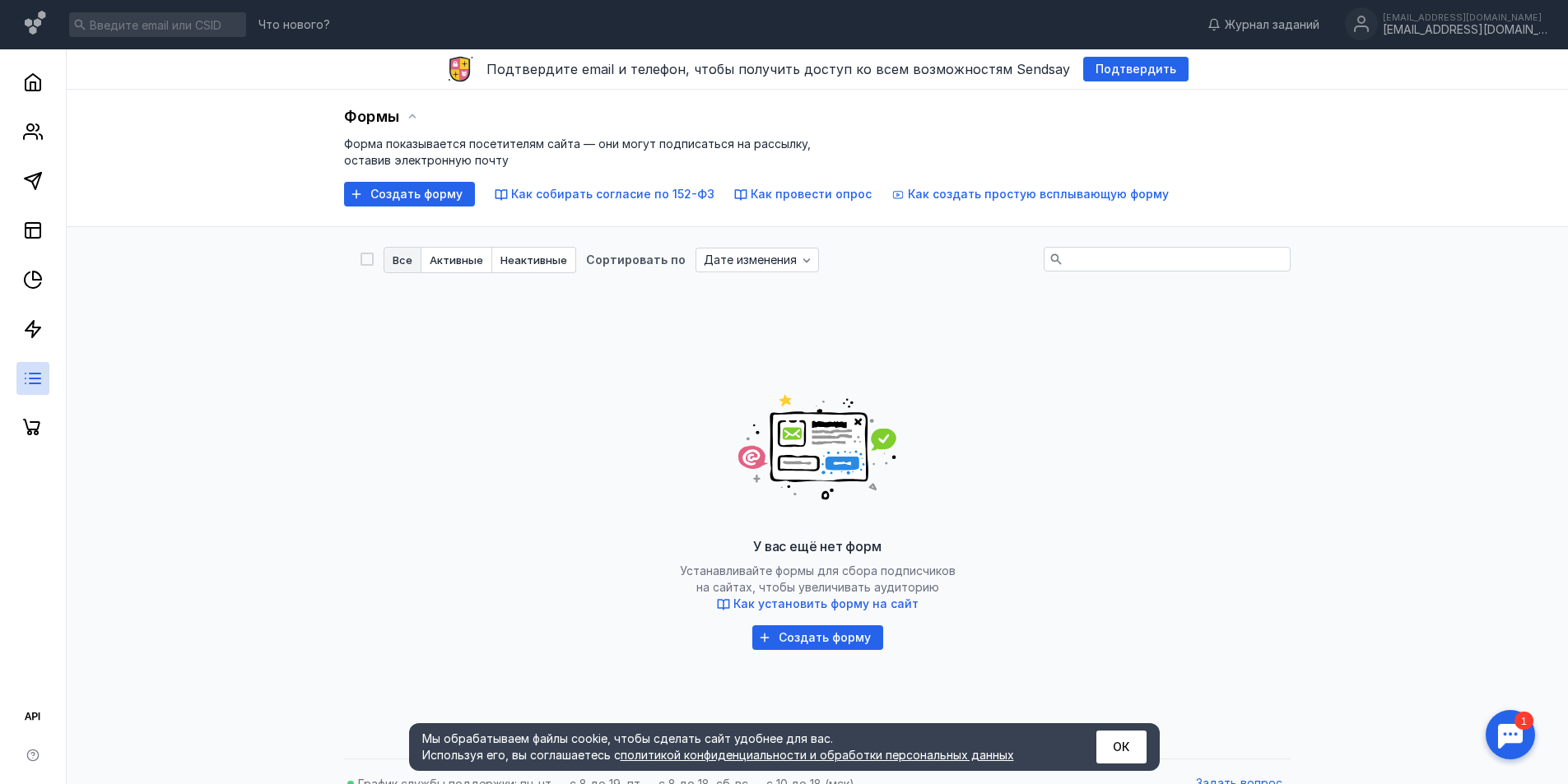
drag, startPoint x: 34, startPoint y: 647, endPoint x: 34, endPoint y: 656, distance: 9.0
drag, startPoint x: 34, startPoint y: 656, endPoint x: 30, endPoint y: 713, distance: 57.1
click at [30, 713] on icon at bounding box center [33, 717] width 20 height 20
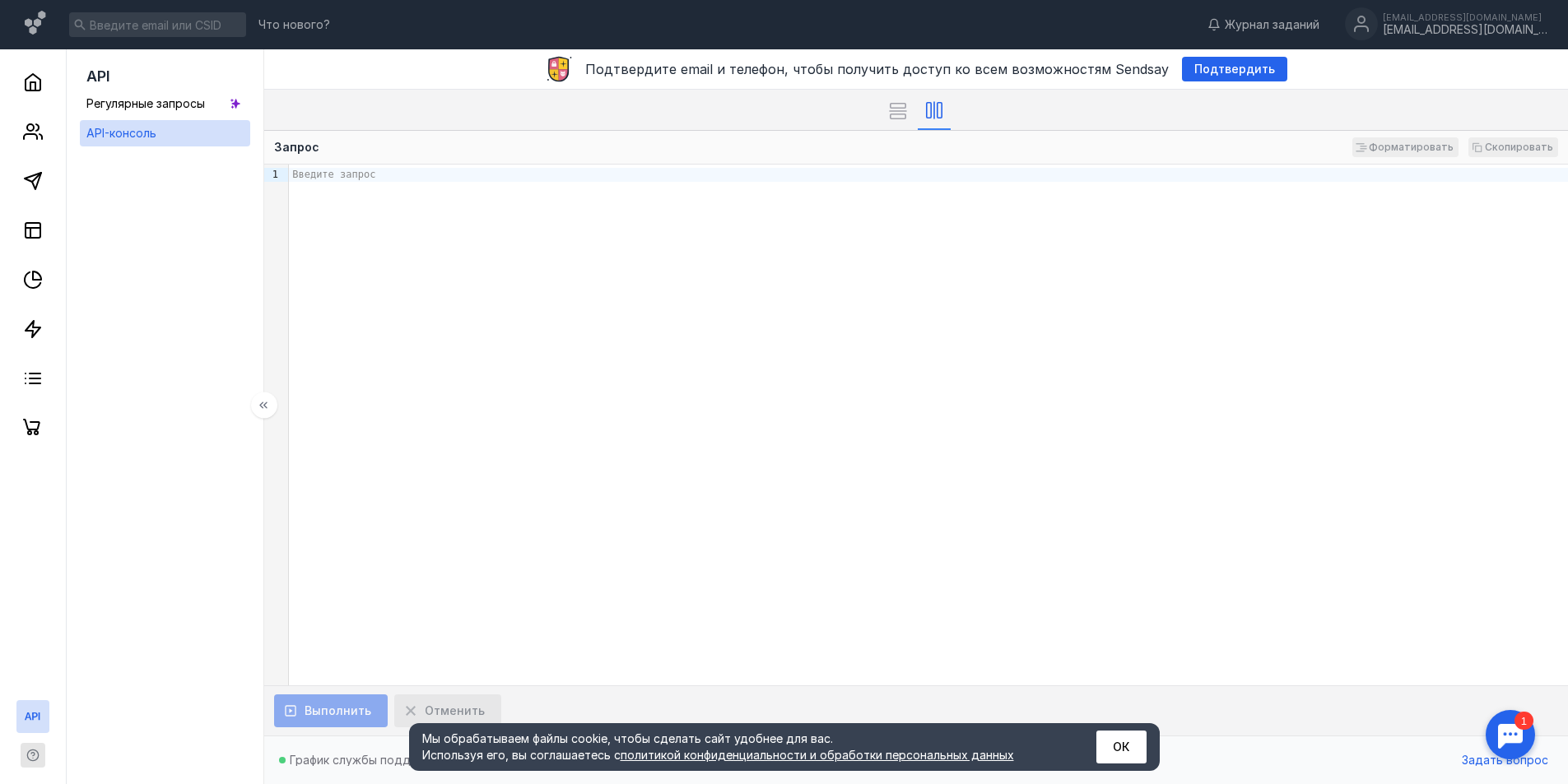
click at [28, 749] on icon "button" at bounding box center [32, 755] width 13 height 13
click at [23, 134] on icon at bounding box center [33, 132] width 20 height 20
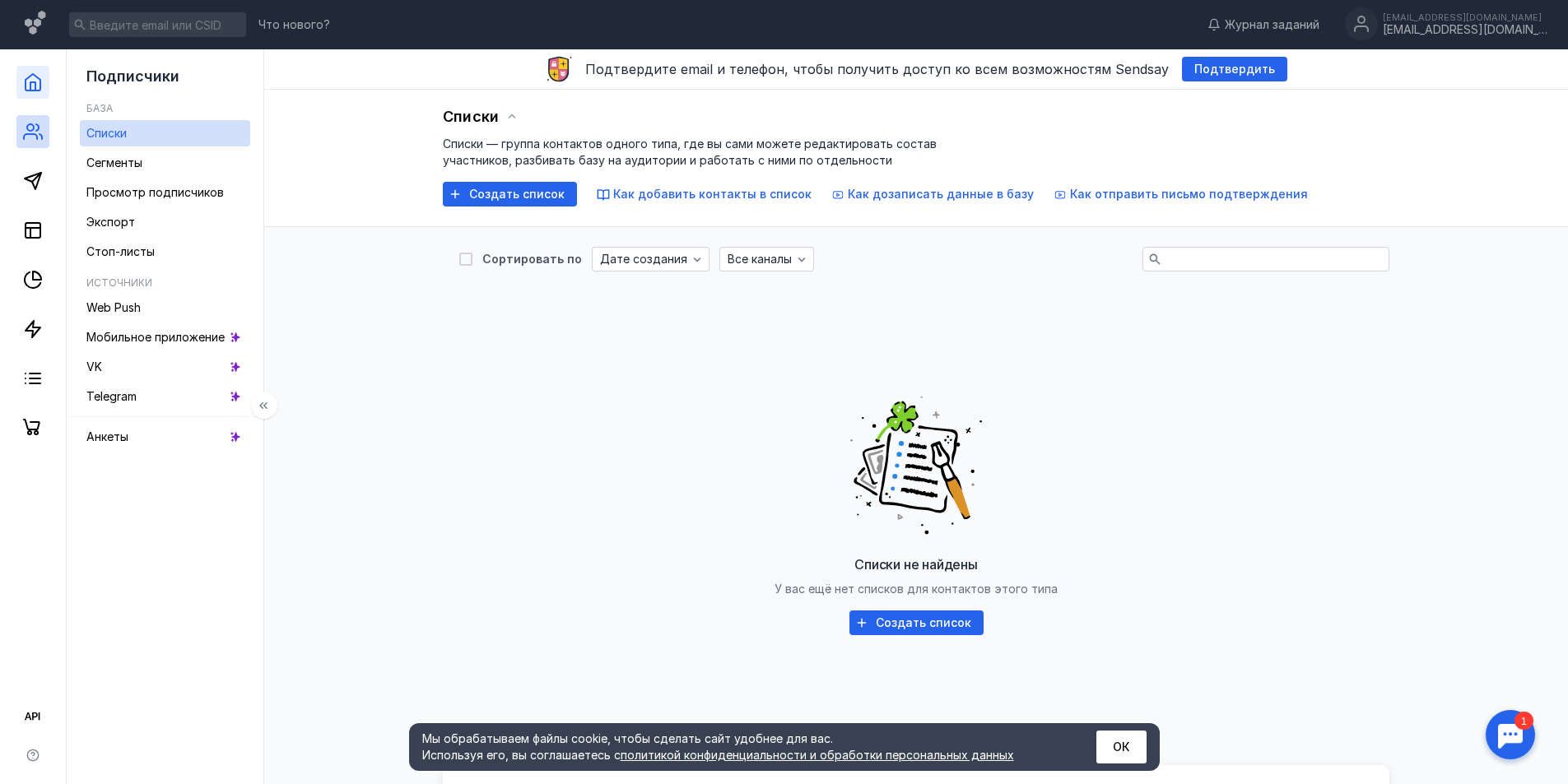
click at [32, 93] on link at bounding box center [33, 82] width 33 height 33
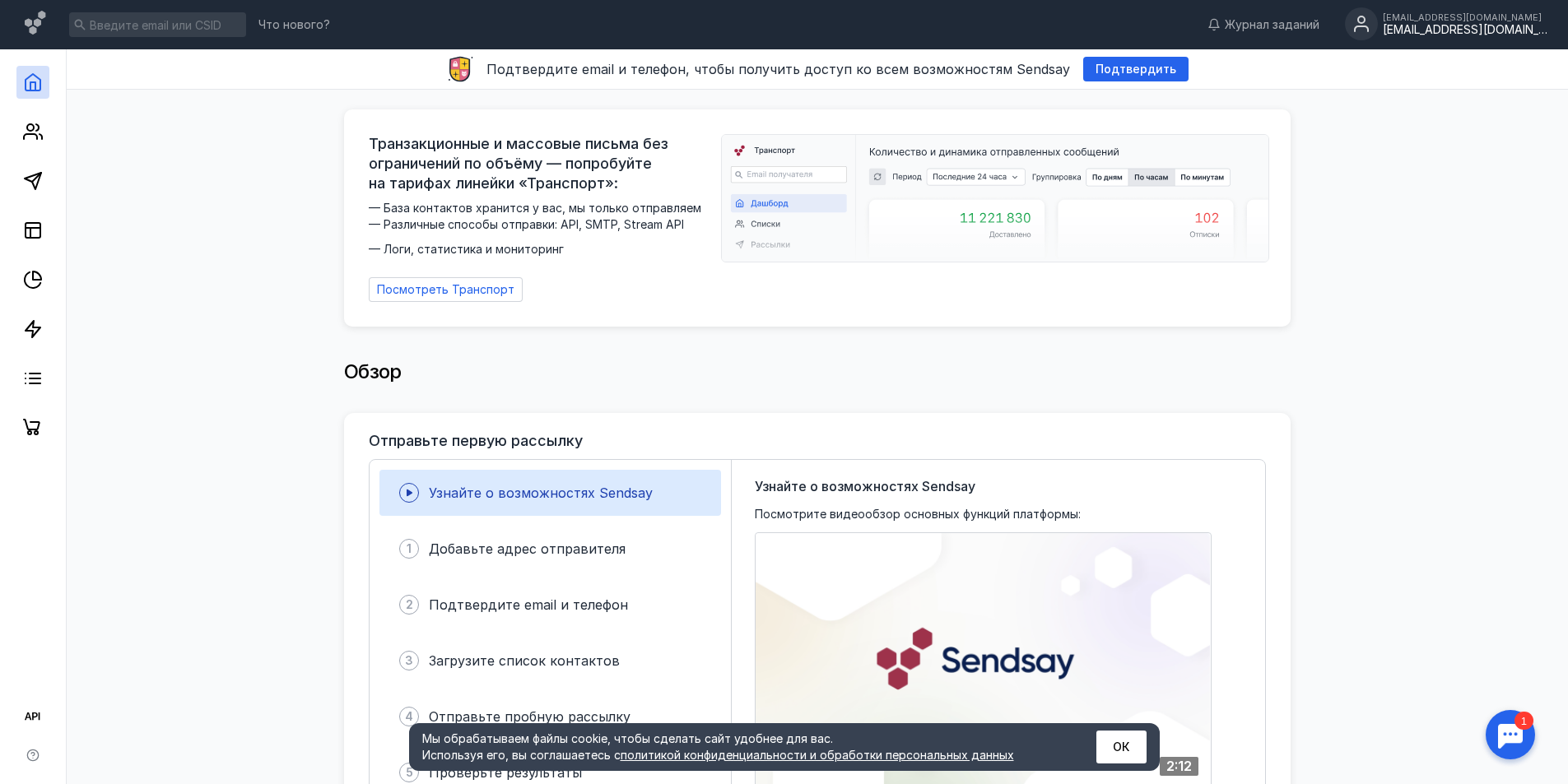
click at [1443, 28] on div "[EMAIL_ADDRESS][DOMAIN_NAME]" at bounding box center [1464, 30] width 164 height 14
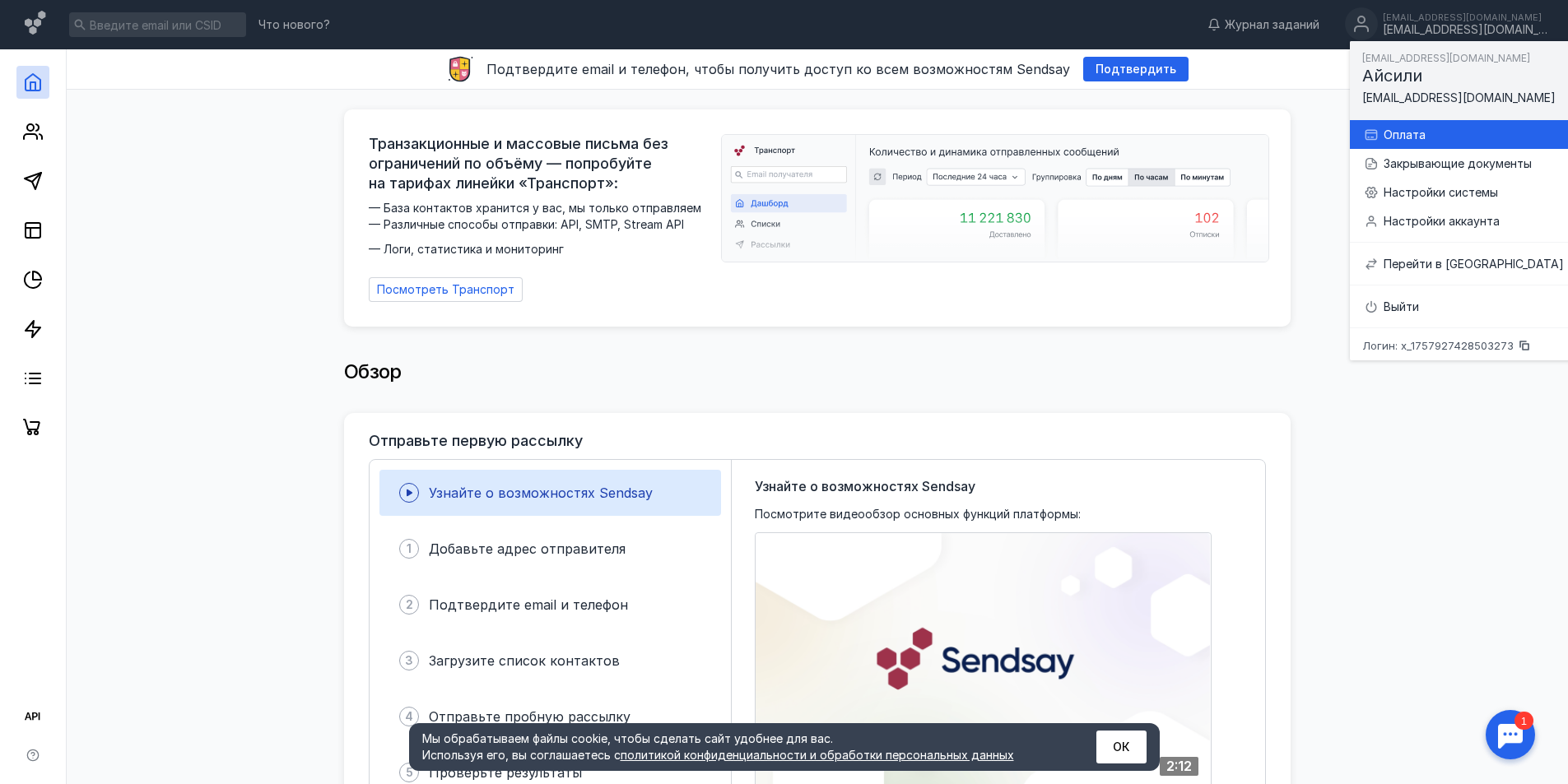
click at [1389, 125] on div "Оплата" at bounding box center [1462, 134] width 201 height 28
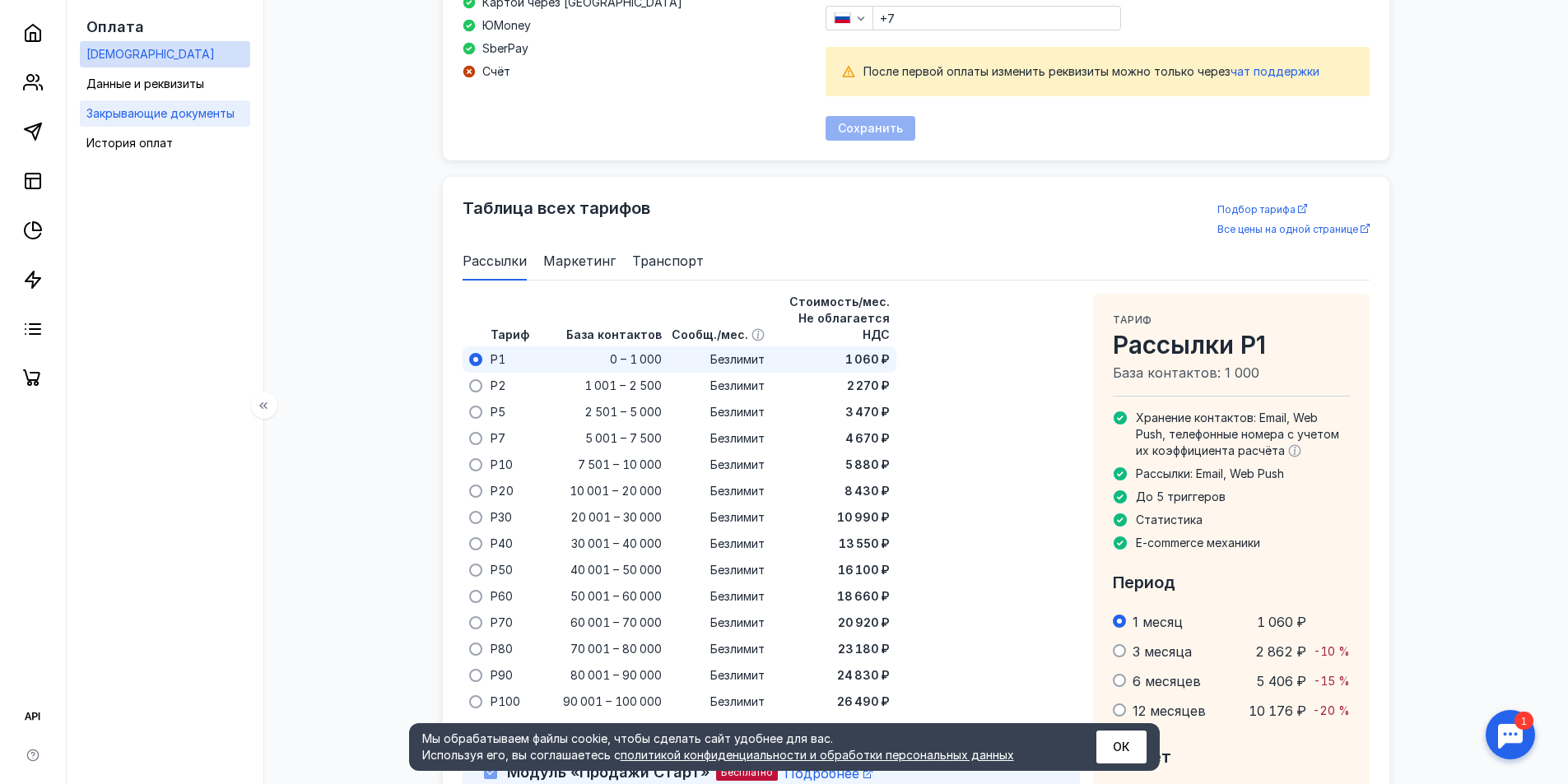
scroll to position [571, 0]
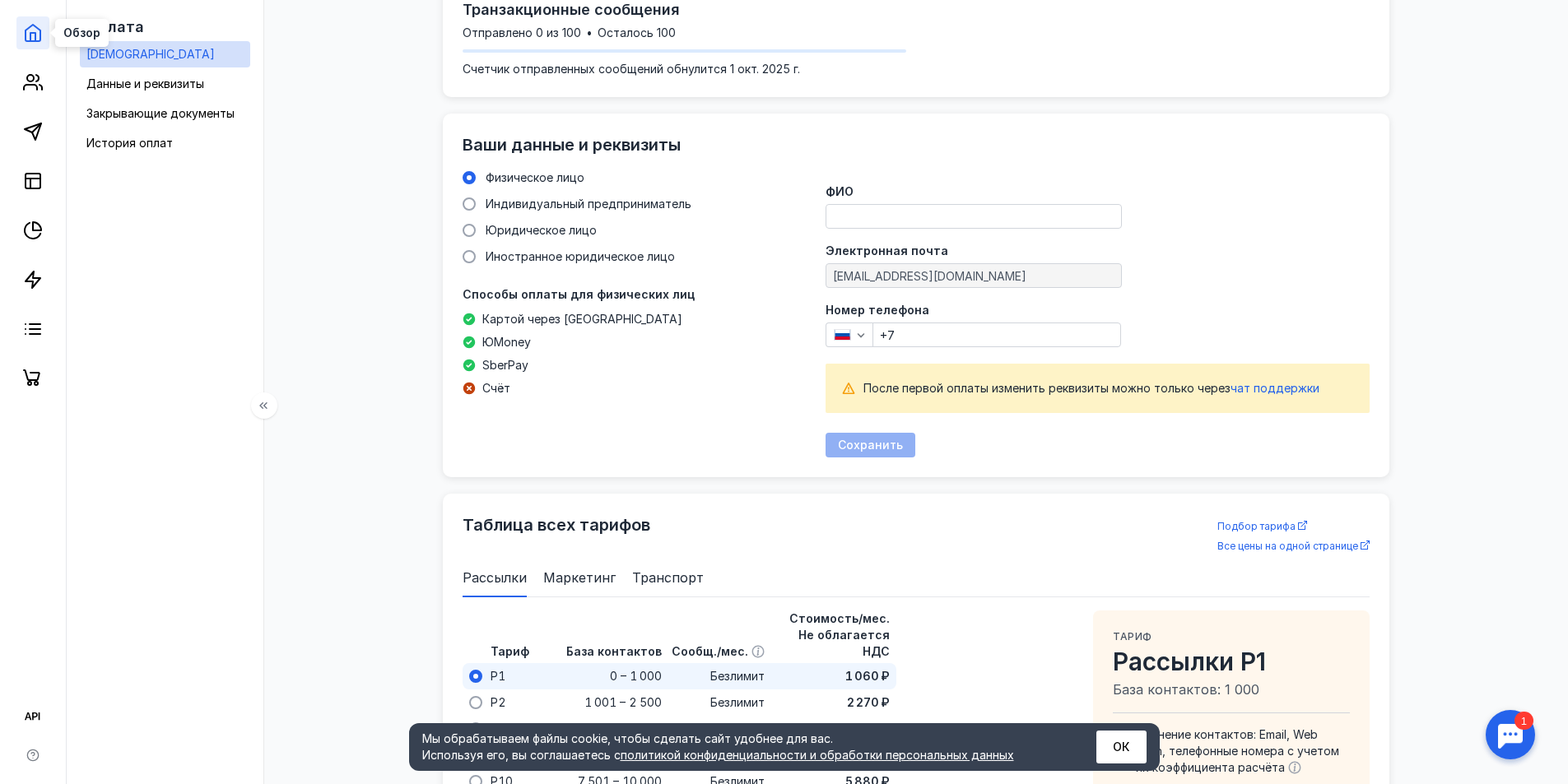
click at [34, 34] on polyline at bounding box center [32, 37] width 5 height 8
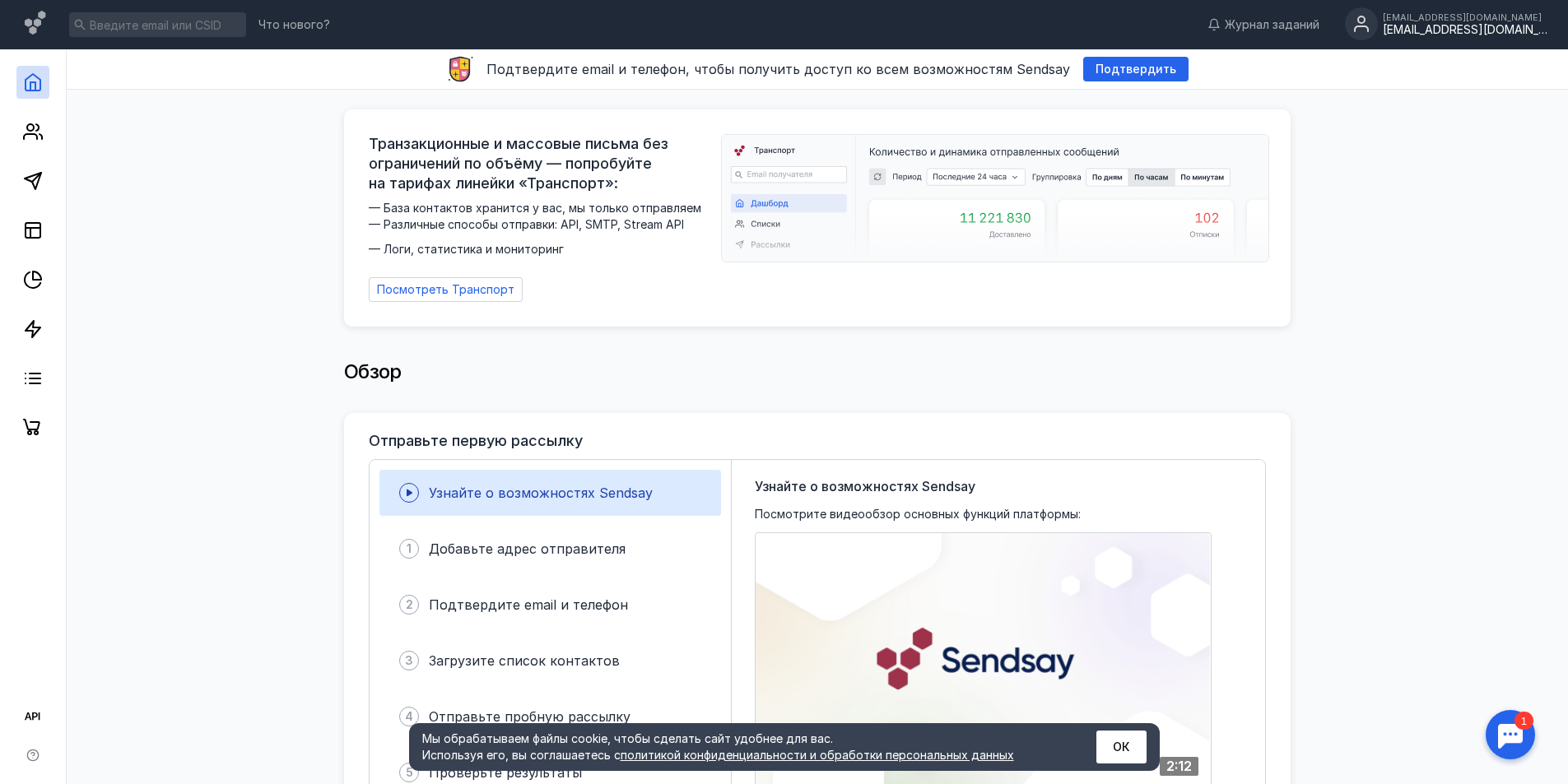
click at [1508, 22] on div "[EMAIL_ADDRESS][DOMAIN_NAME]" at bounding box center [1464, 18] width 164 height 10
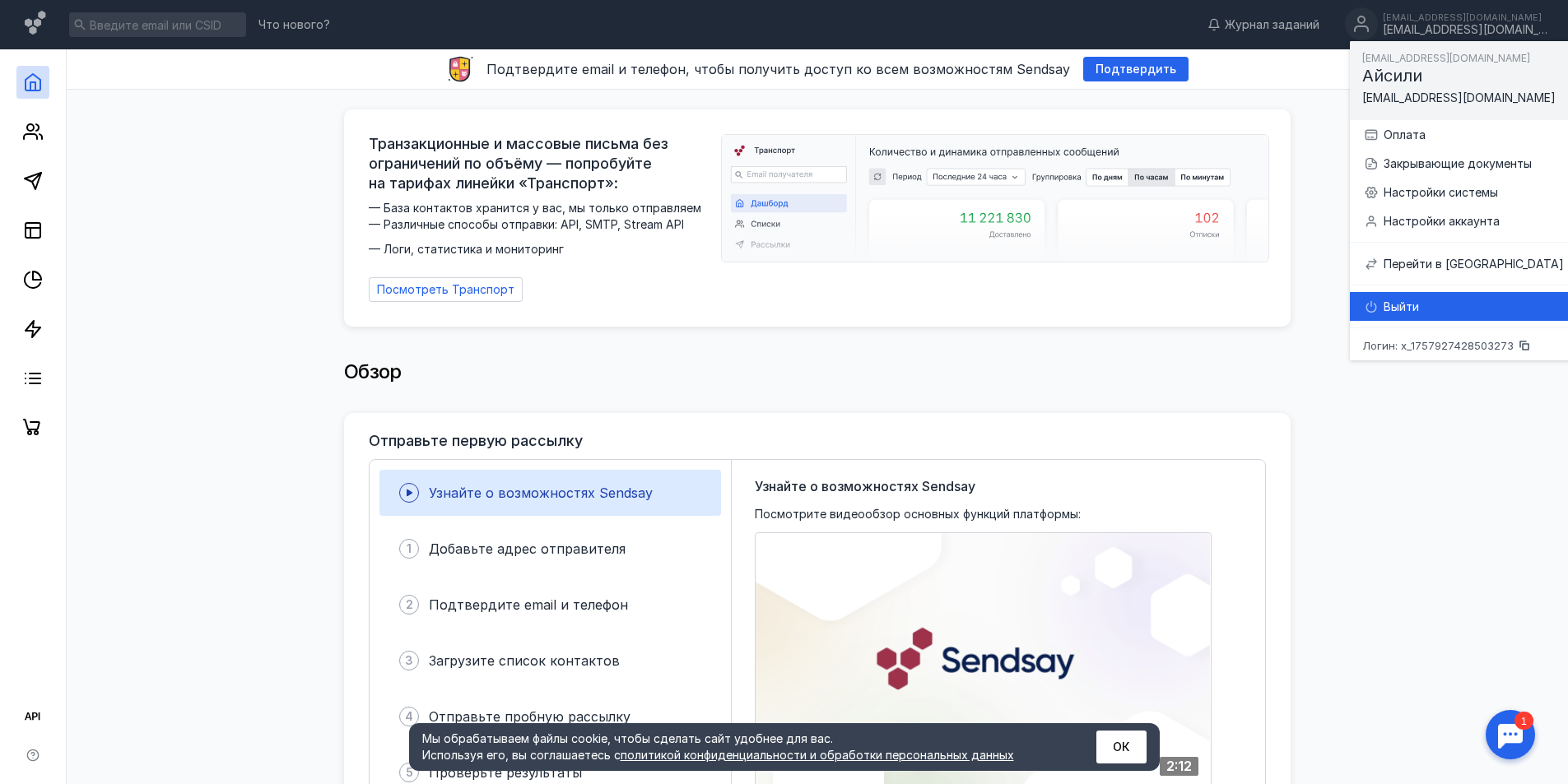
click at [1422, 305] on div "Выйти" at bounding box center [1473, 306] width 180 height 17
